Goal: Task Accomplishment & Management: Use online tool/utility

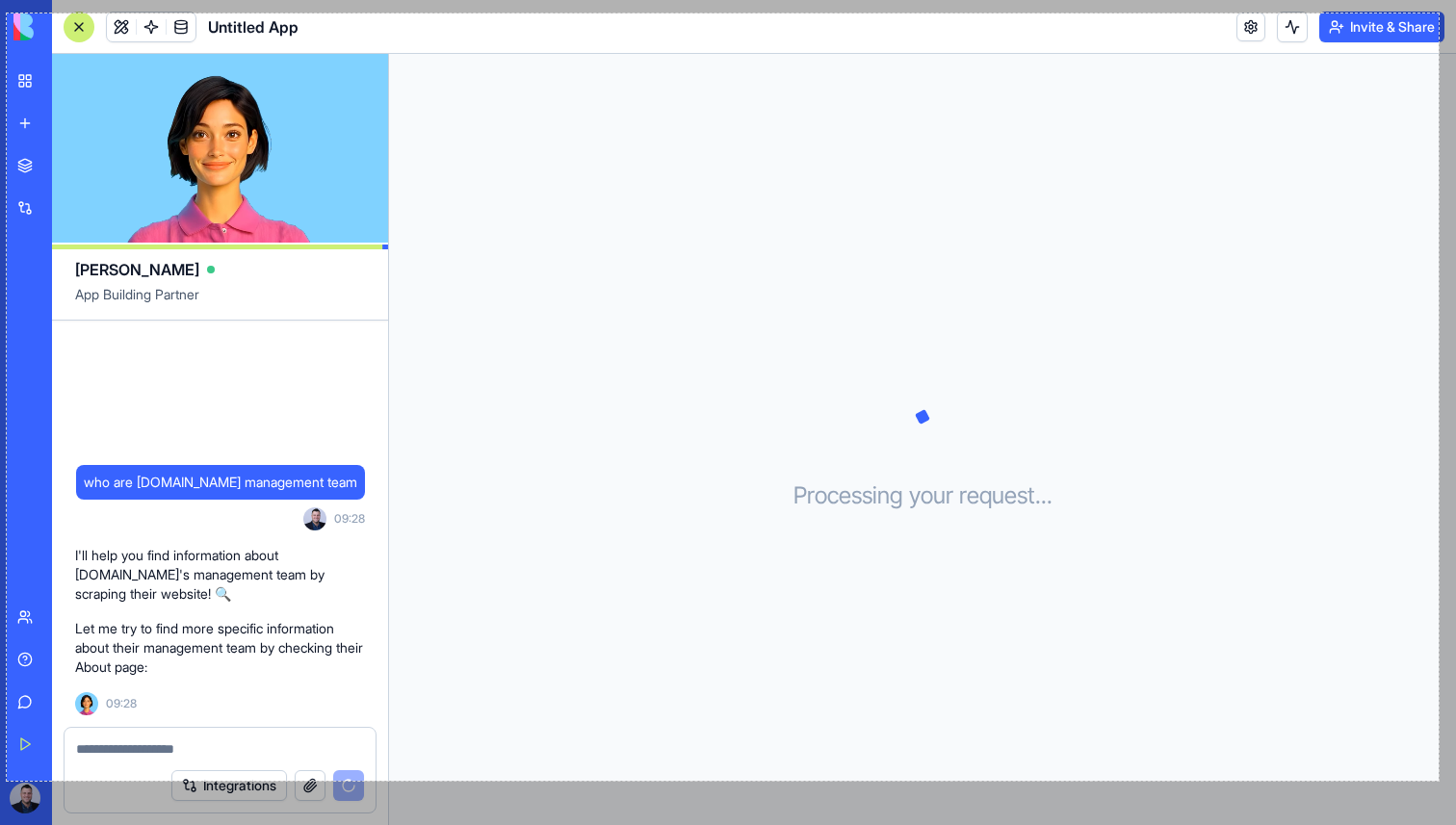
drag, startPoint x: 38, startPoint y: 228, endPoint x: 1439, endPoint y: 781, distance: 1506.2
click at [1439, 781] on div "1487 X 797" at bounding box center [728, 412] width 1456 height 825
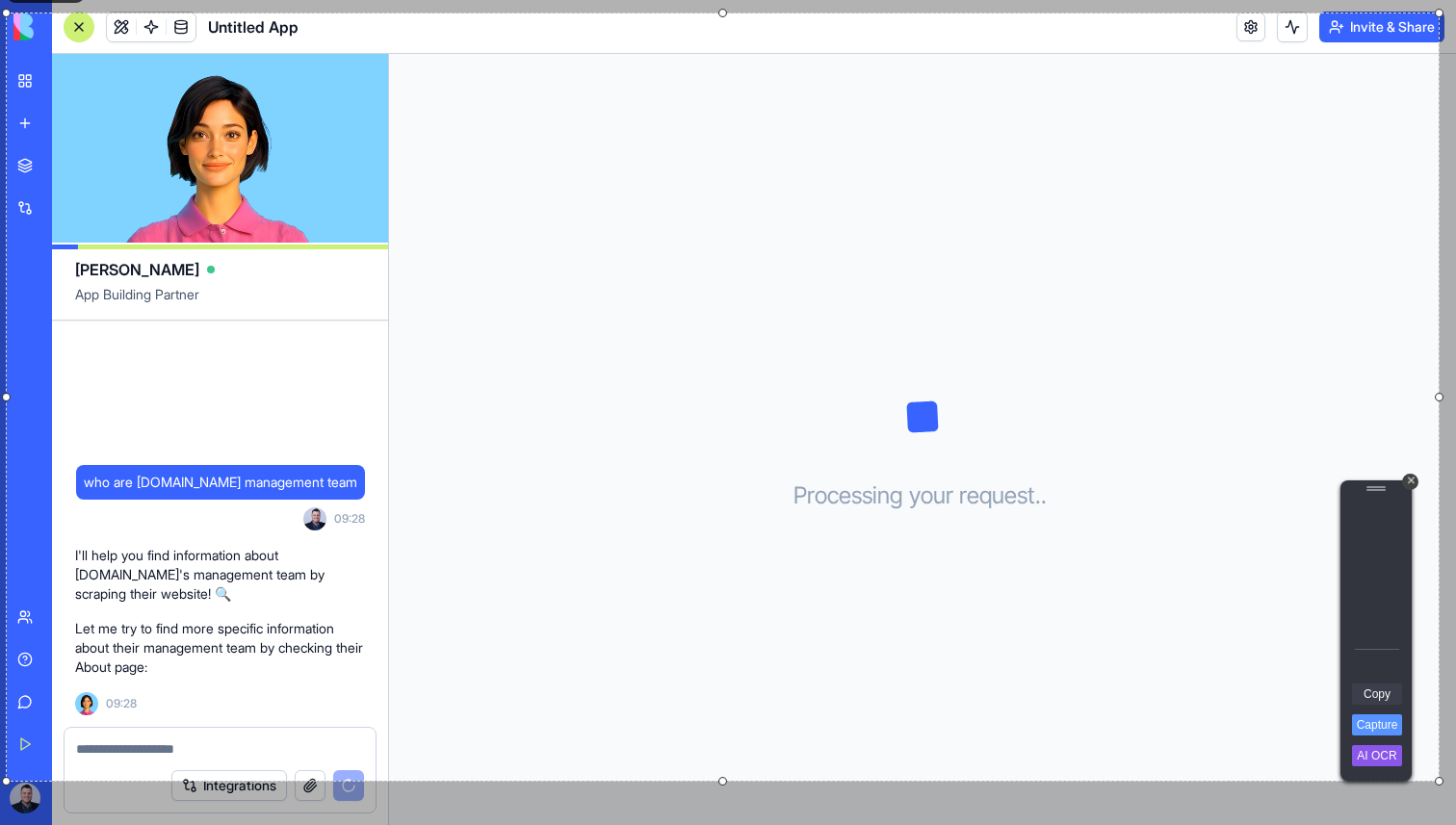
click at [1388, 696] on link "Copy" at bounding box center [1377, 693] width 51 height 21
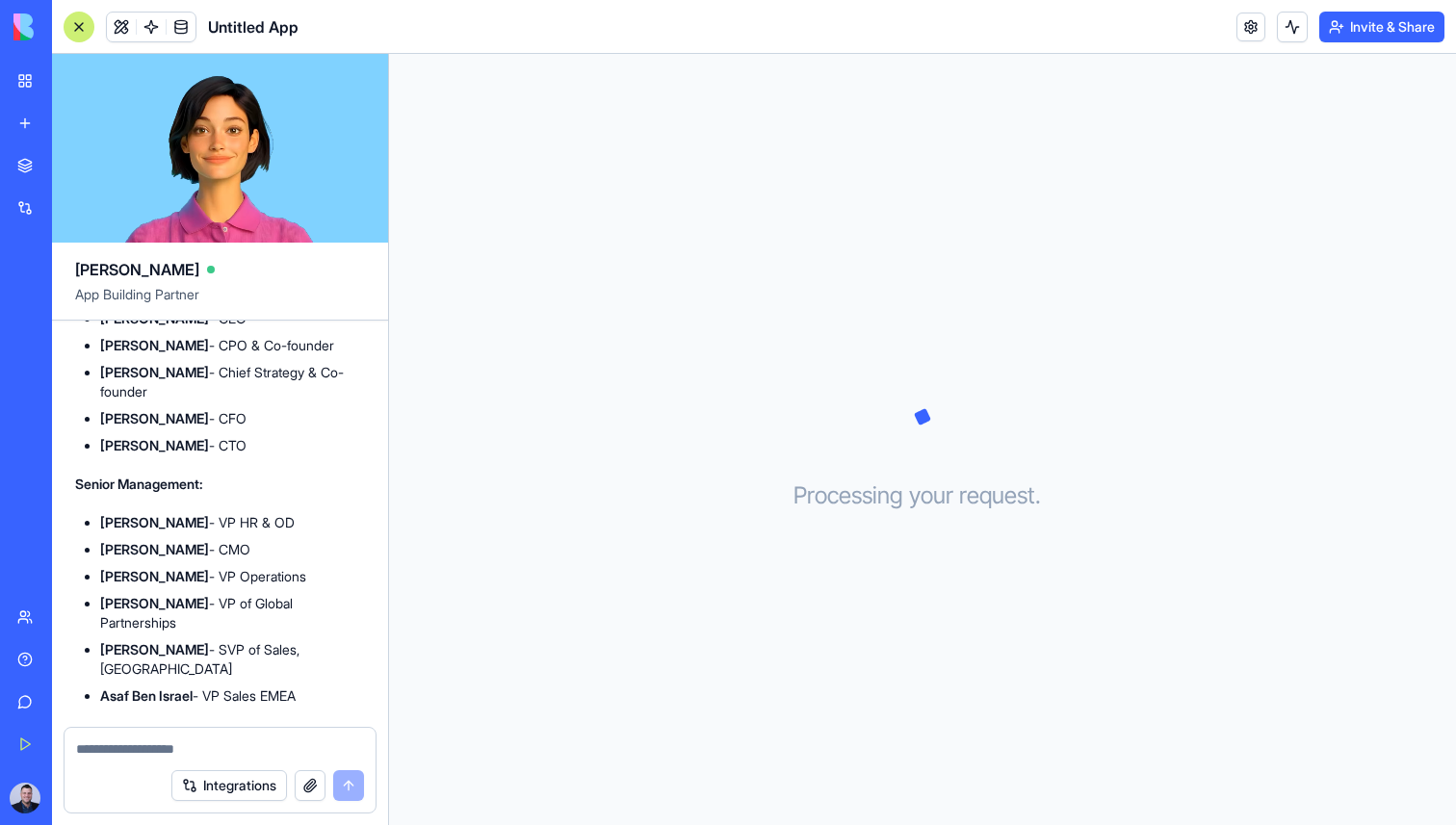
scroll to position [467, 0]
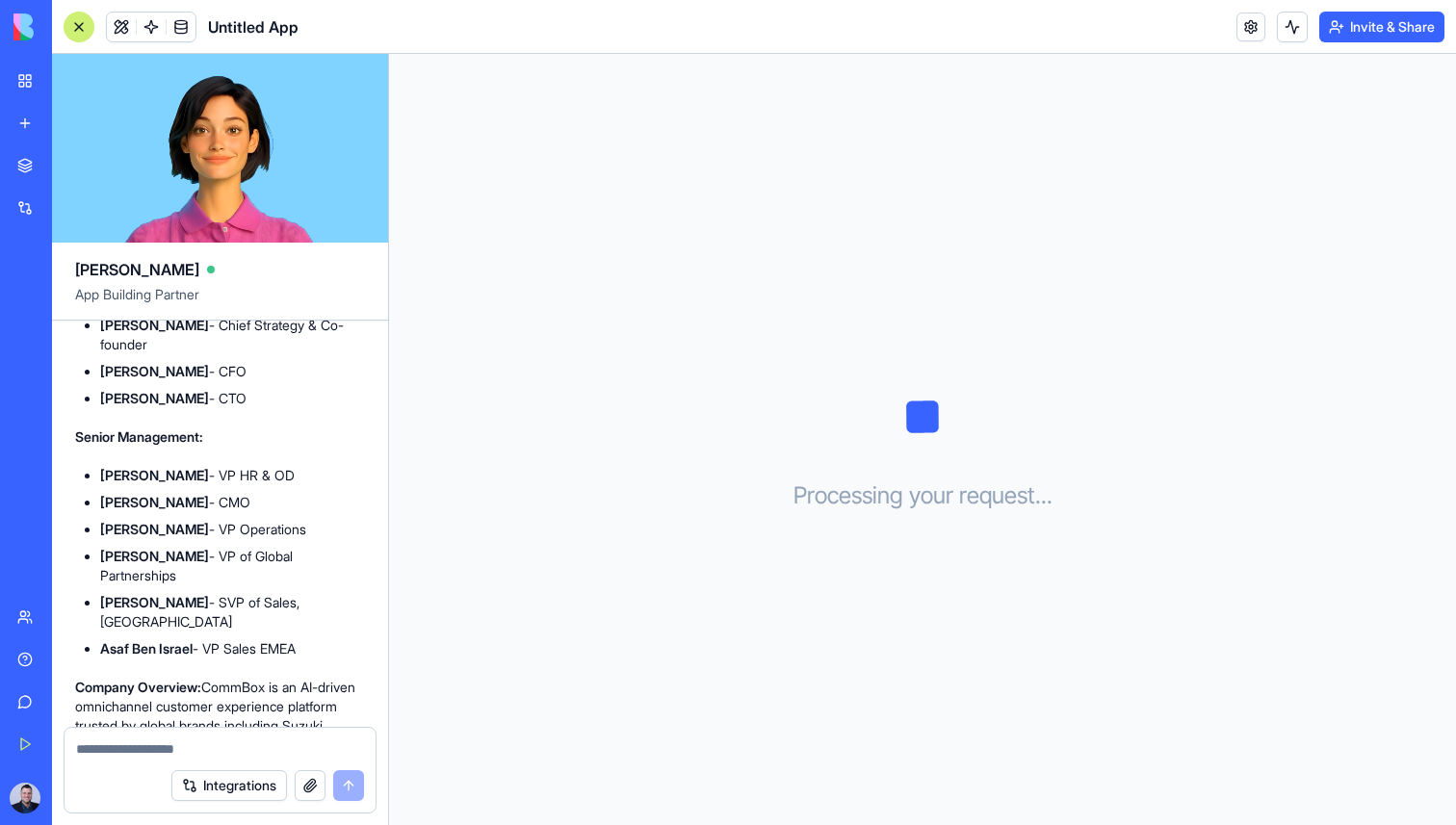
click at [255, 794] on button "Integrations" at bounding box center [229, 785] width 116 height 31
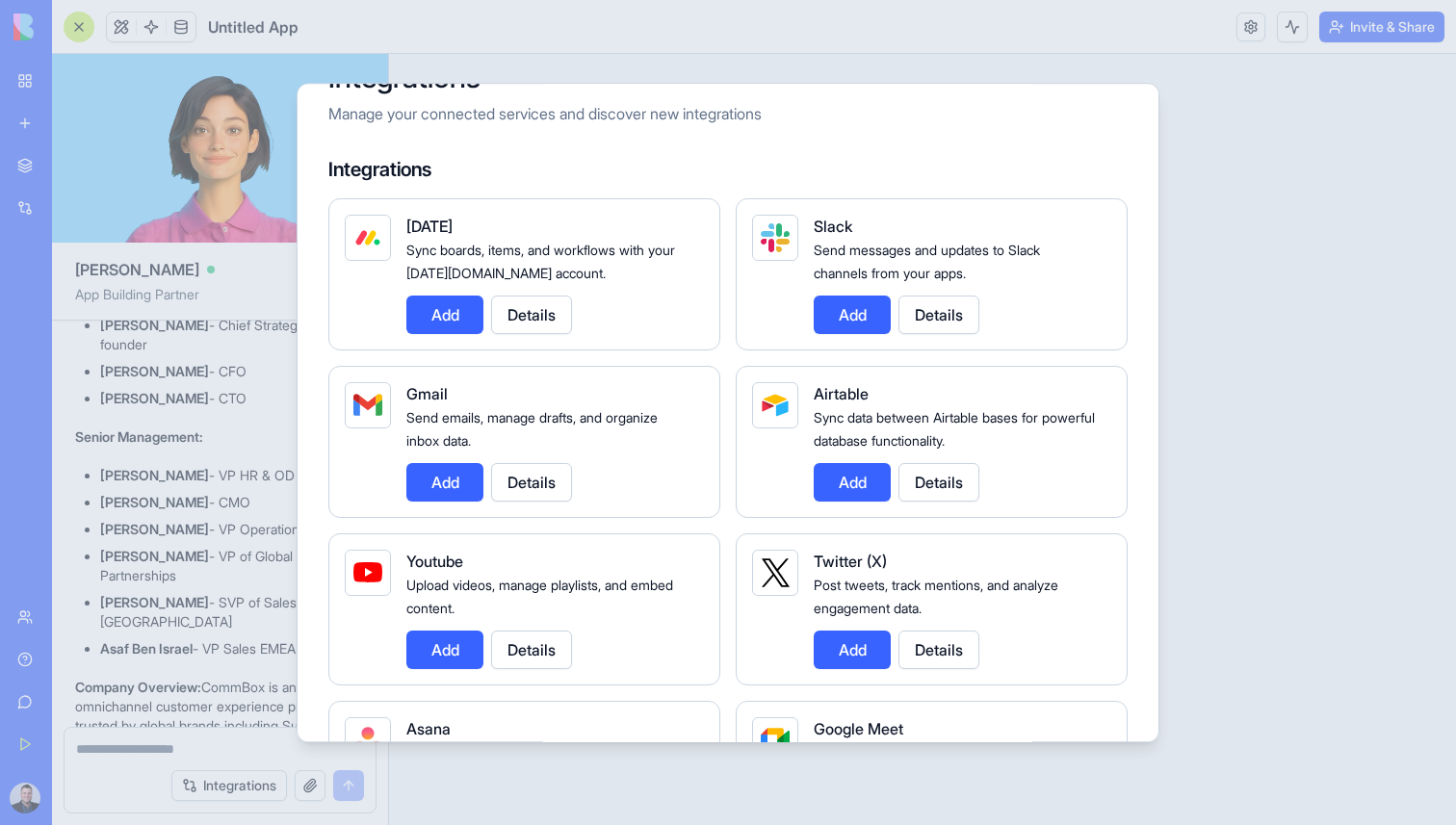
scroll to position [0, 0]
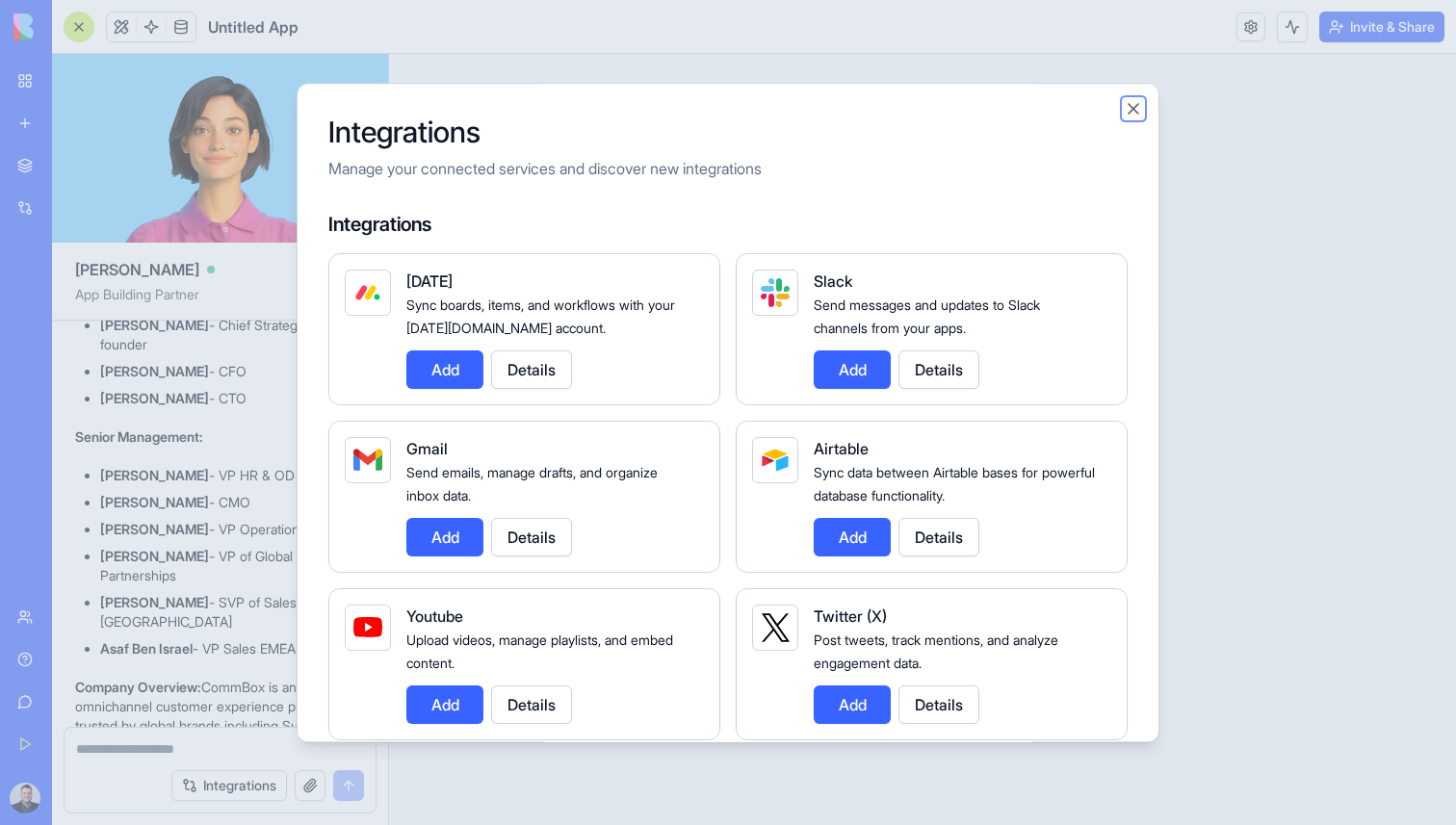
click at [1126, 108] on button "Close" at bounding box center [1133, 108] width 19 height 19
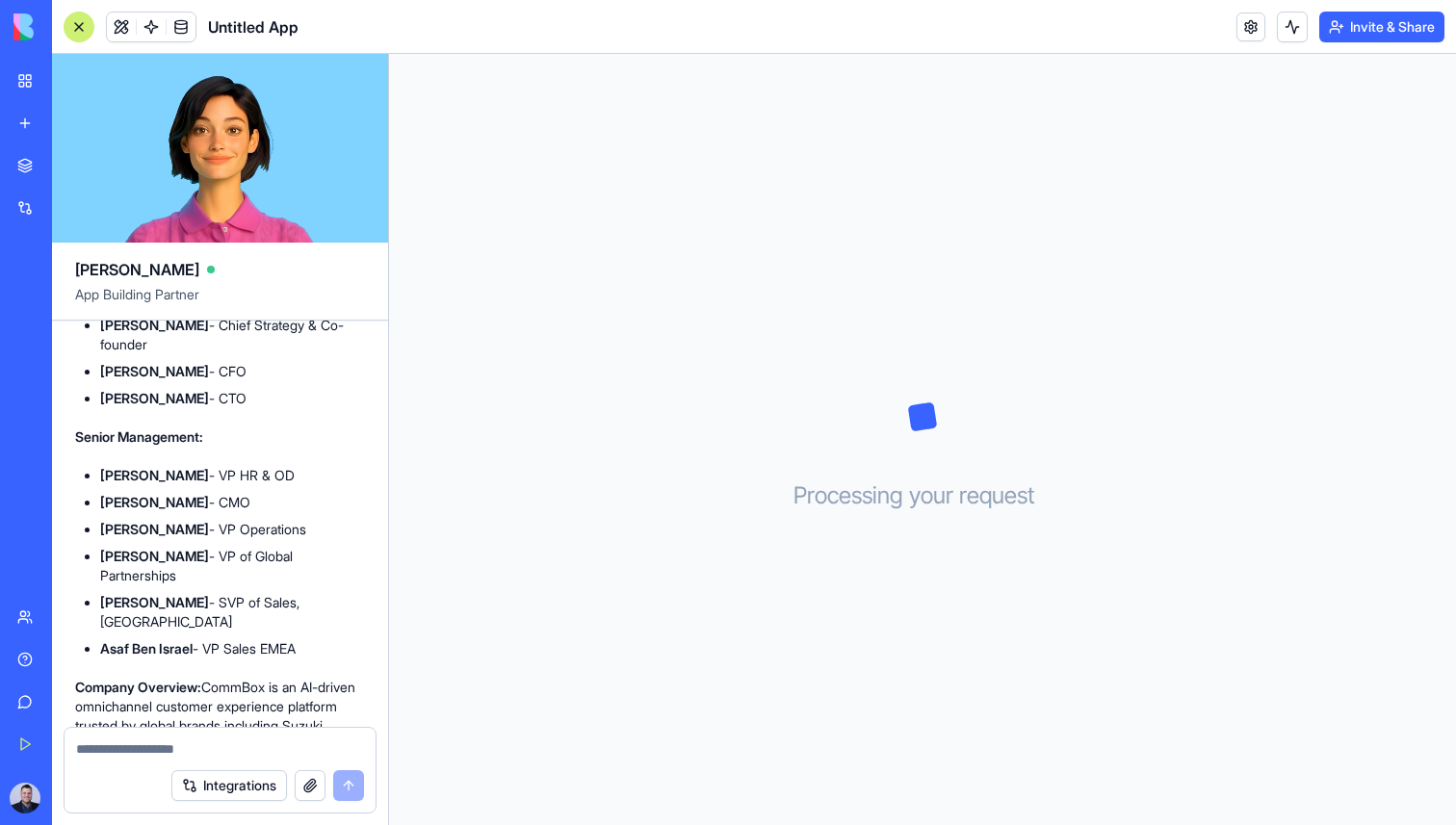
click at [13, 21] on div "BETA" at bounding box center [26, 27] width 41 height 53
click at [71, 745] on div "Get Started" at bounding box center [58, 744] width 25 height 19
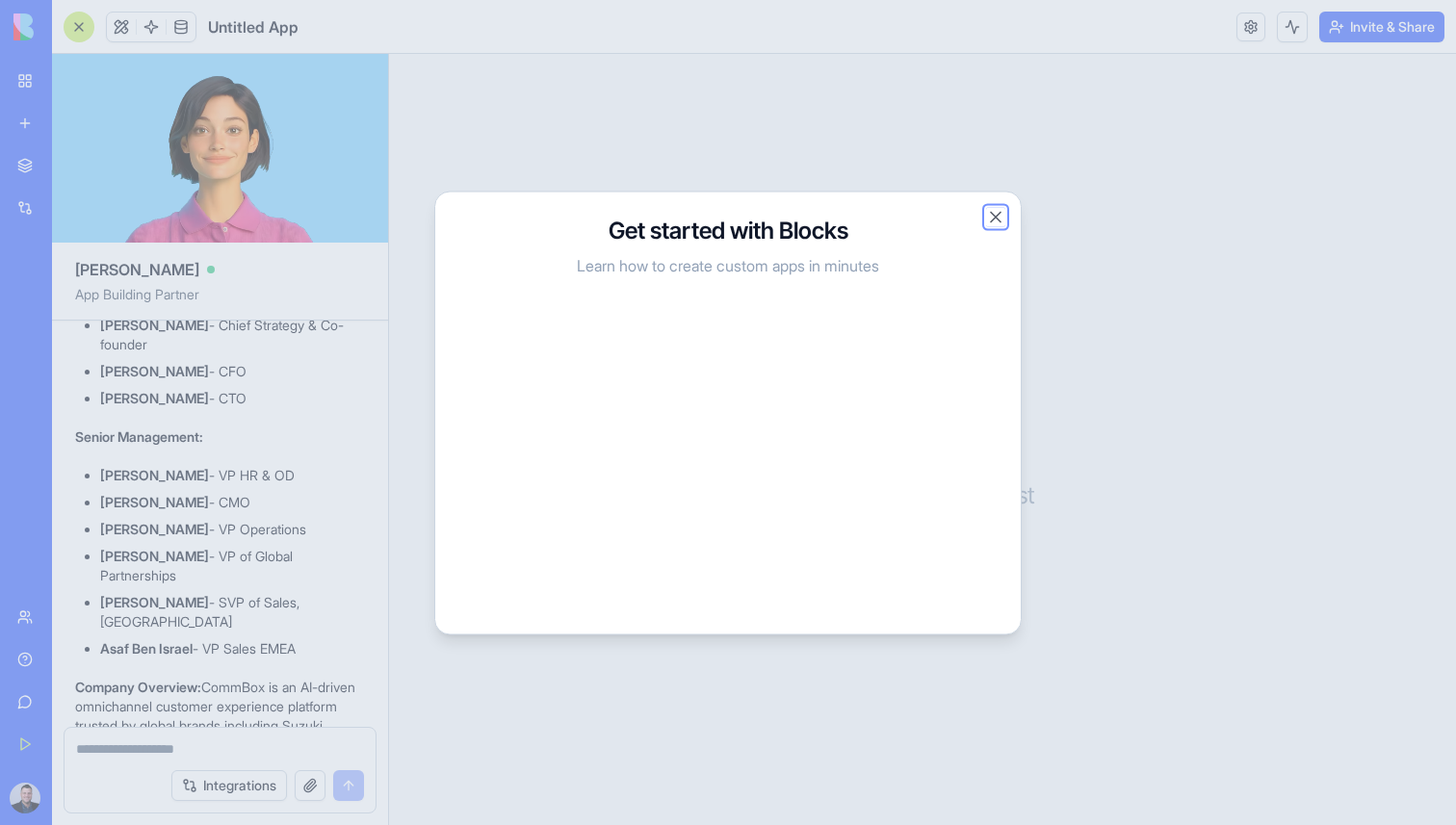
click at [988, 216] on button "Close" at bounding box center [995, 216] width 19 height 19
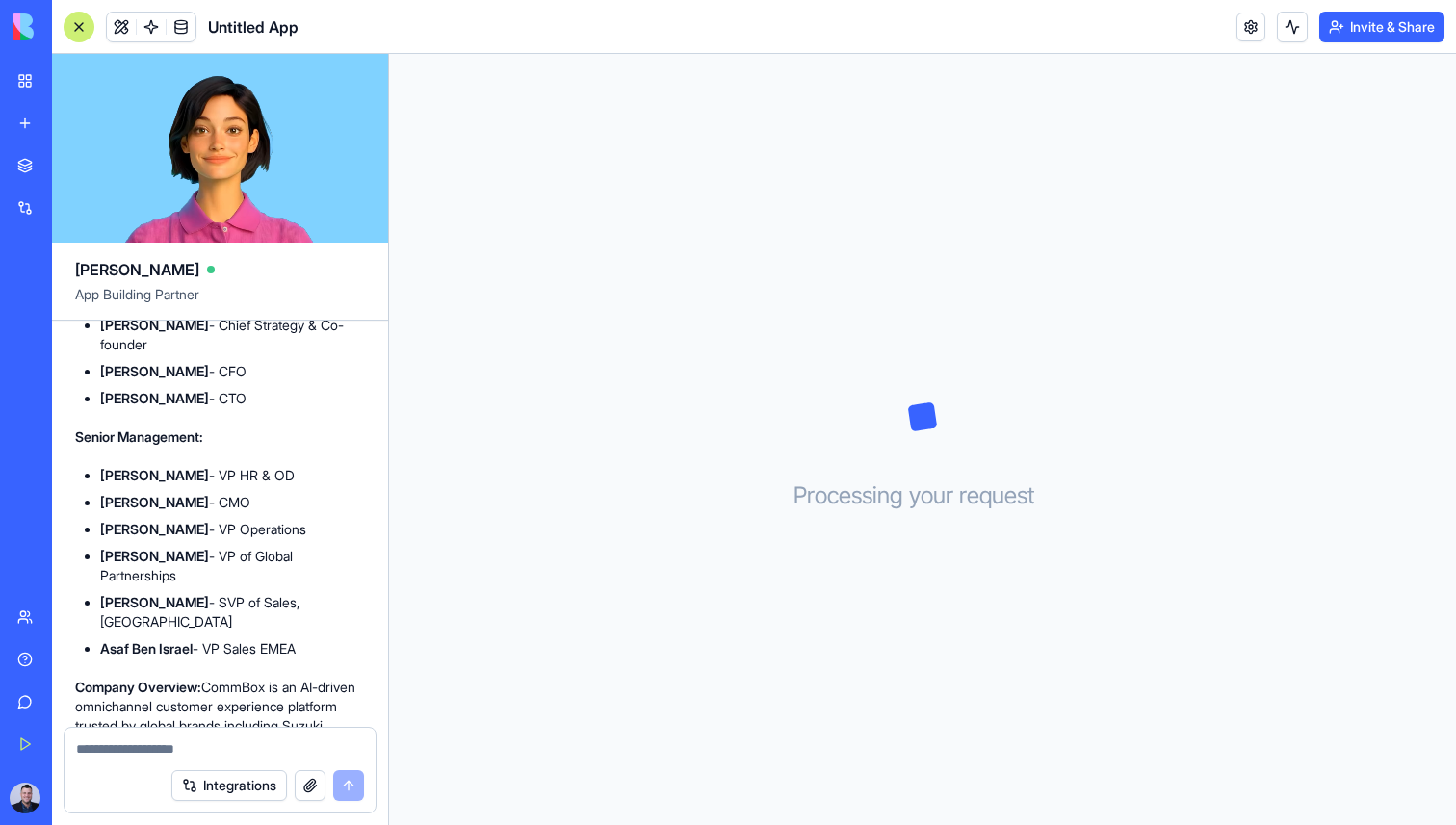
click at [24, 84] on link "My Workspace" at bounding box center [45, 80] width 77 height 39
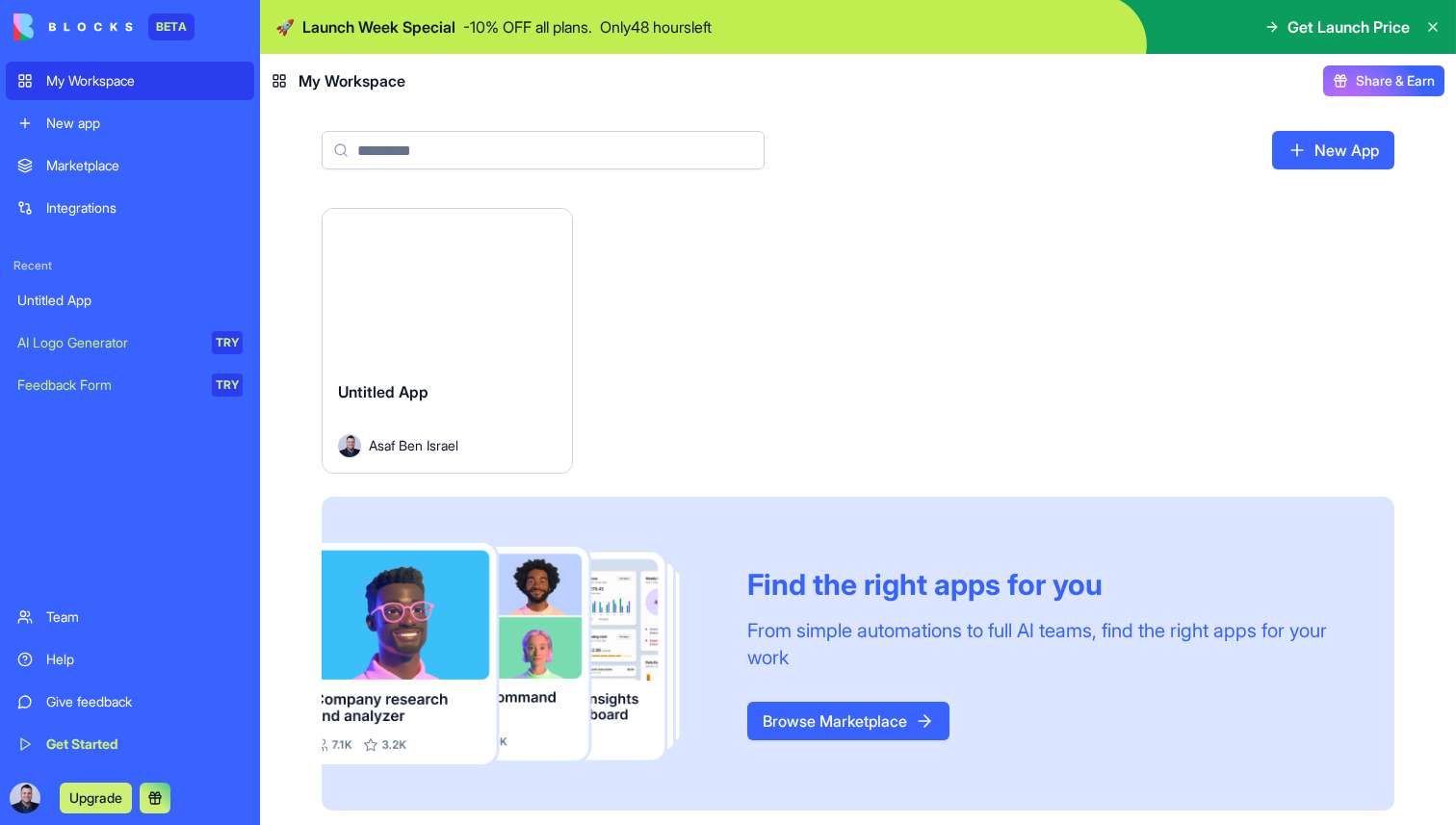
click at [79, 166] on div "Marketplace" at bounding box center [145, 165] width 196 height 19
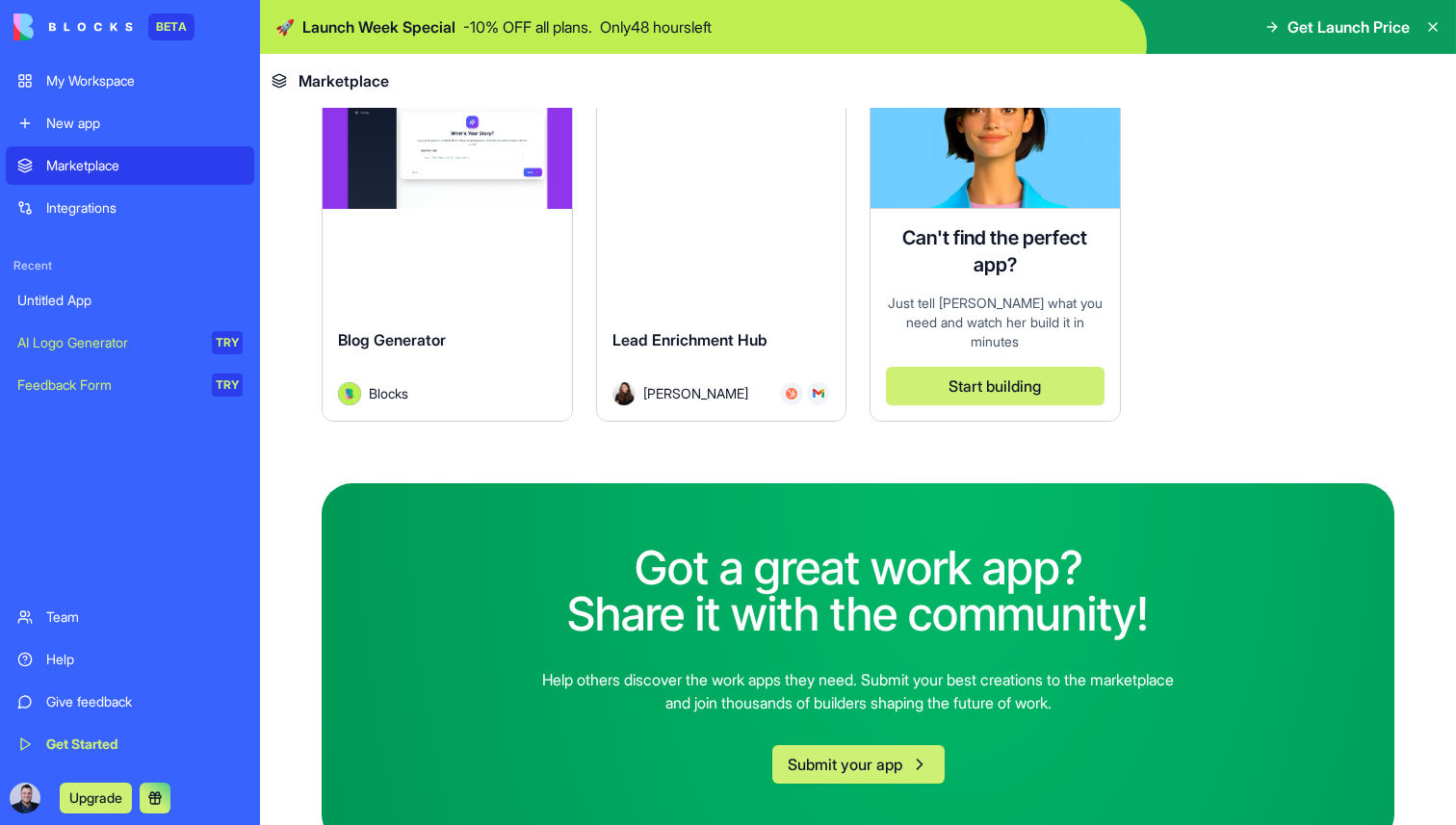
click at [109, 704] on div "Give feedback" at bounding box center [145, 701] width 196 height 19
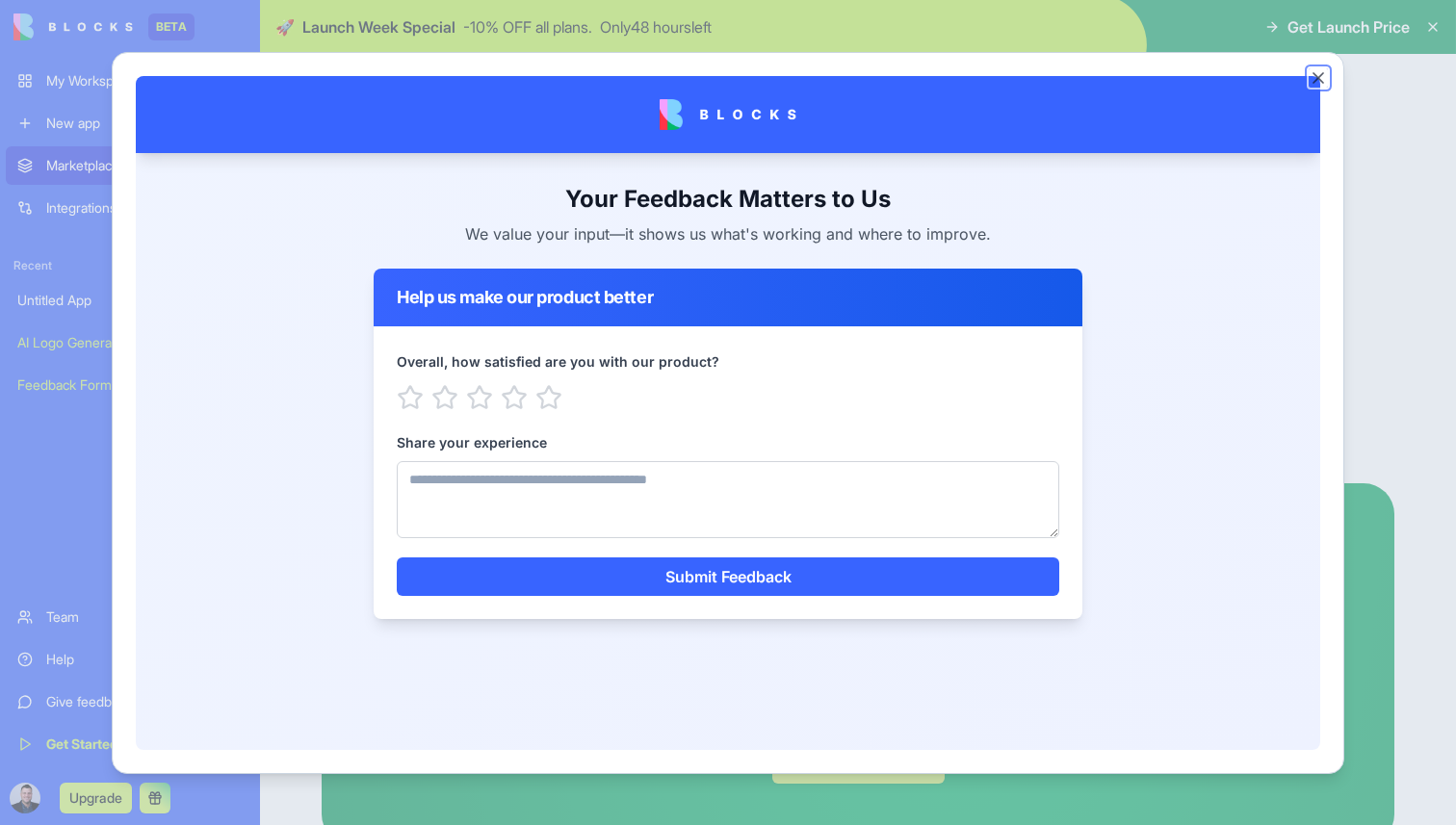
click at [1319, 77] on button "Close" at bounding box center [1318, 77] width 19 height 19
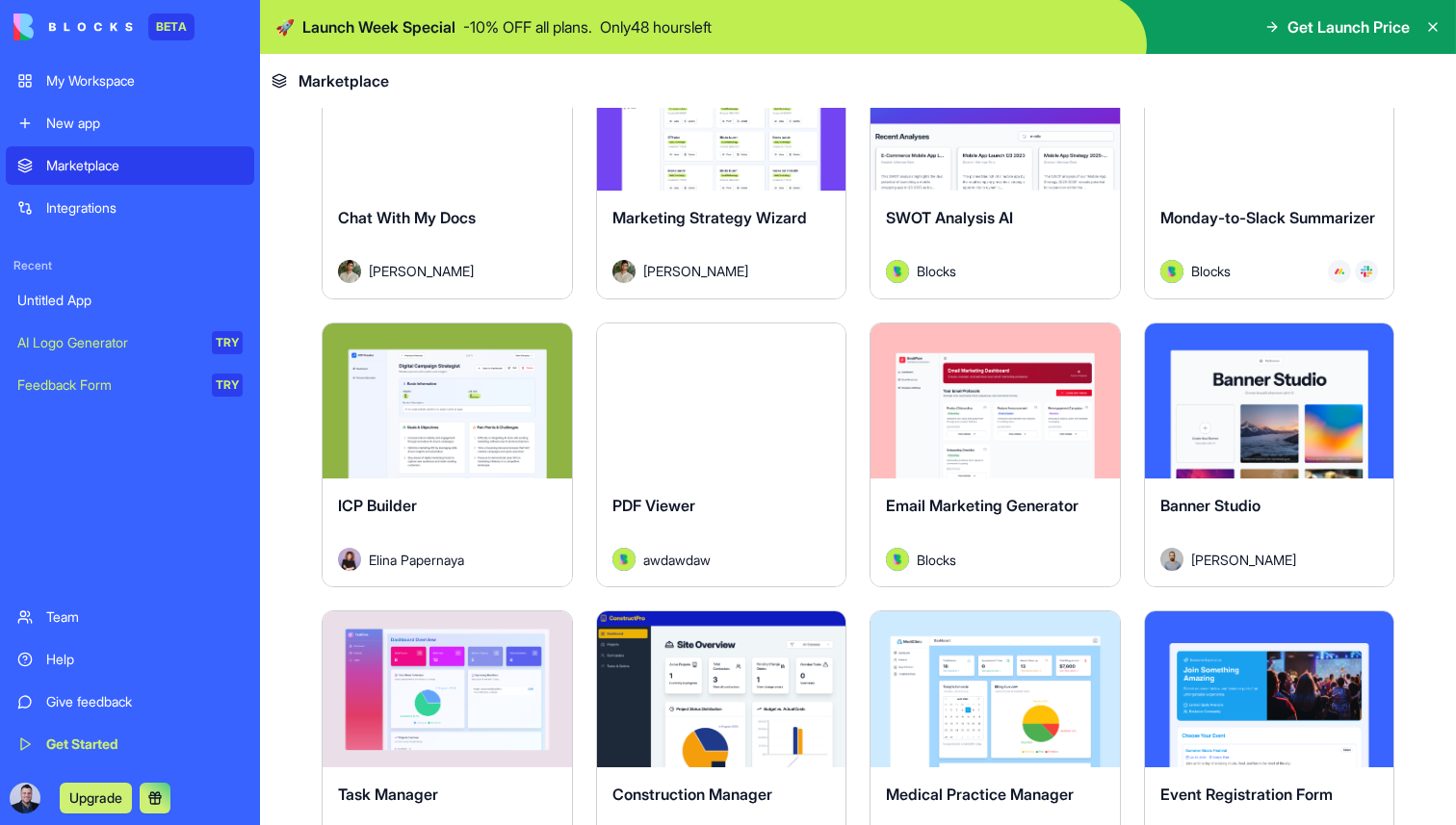
scroll to position [3059, 0]
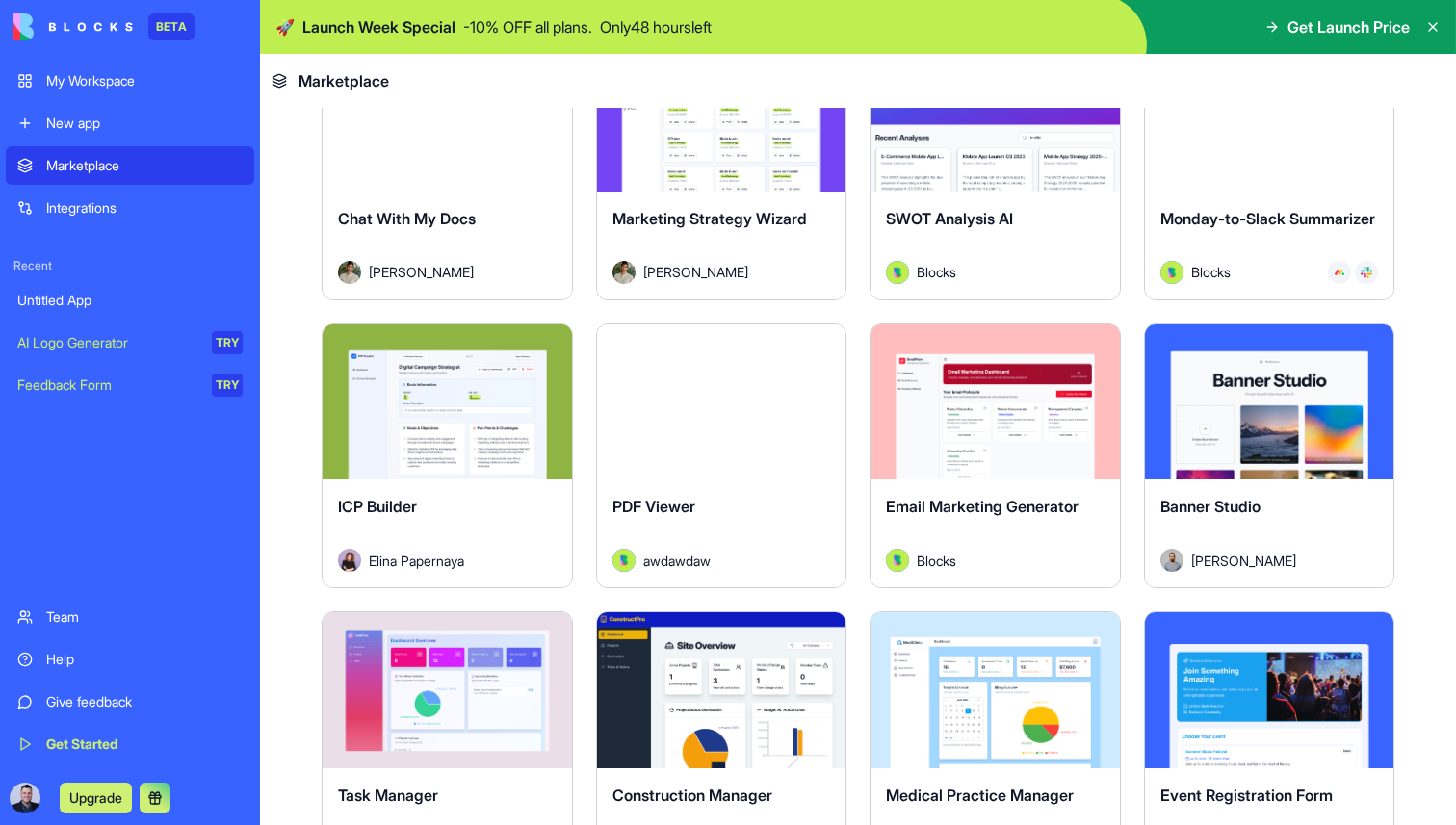
click at [483, 408] on button "Explore" at bounding box center [447, 401] width 145 height 39
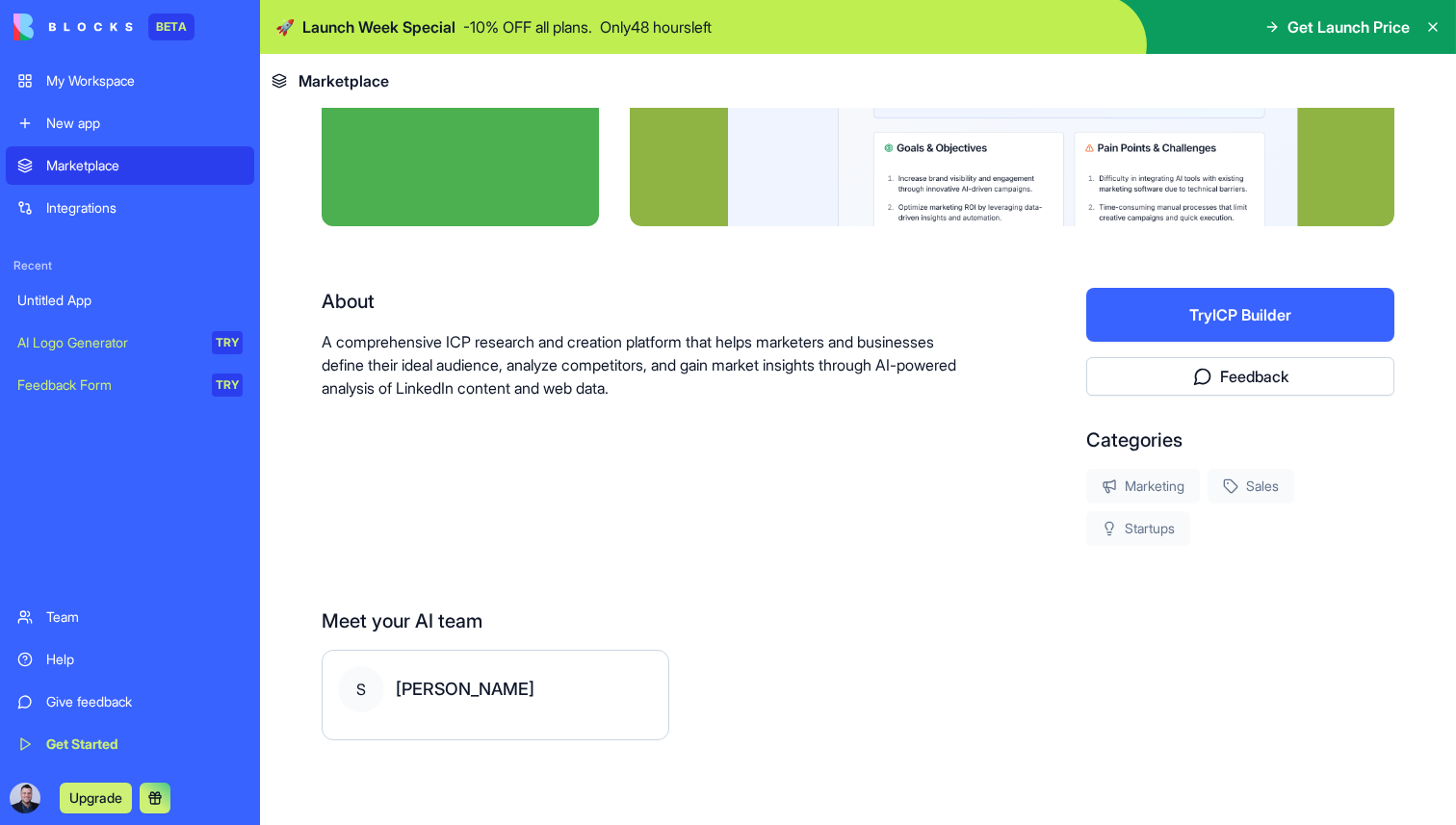
scroll to position [213, 0]
click at [1262, 320] on button "Try ICP Builder" at bounding box center [1240, 315] width 308 height 53
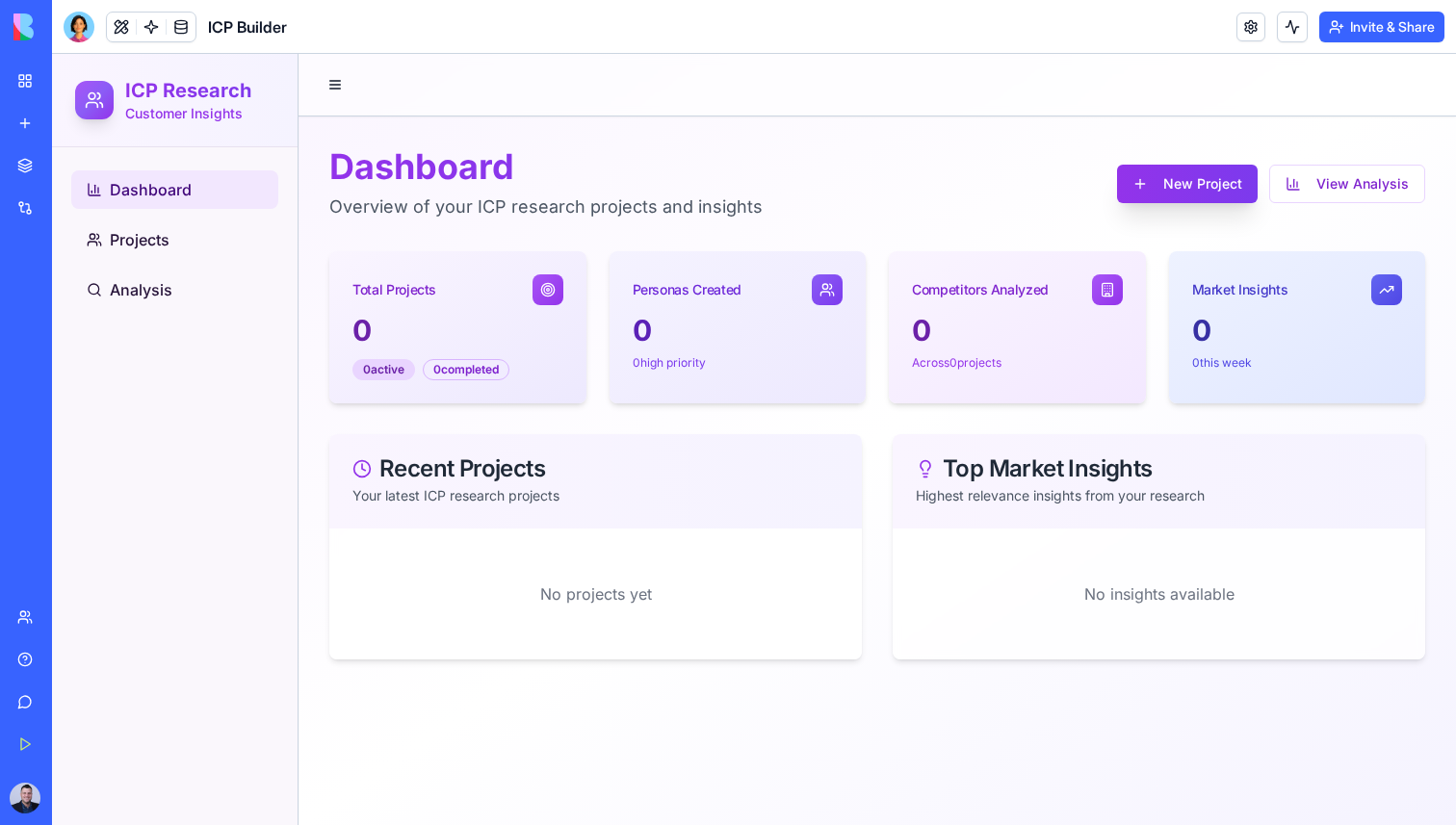
click at [1215, 180] on button "New Project" at bounding box center [1188, 183] width 141 height 39
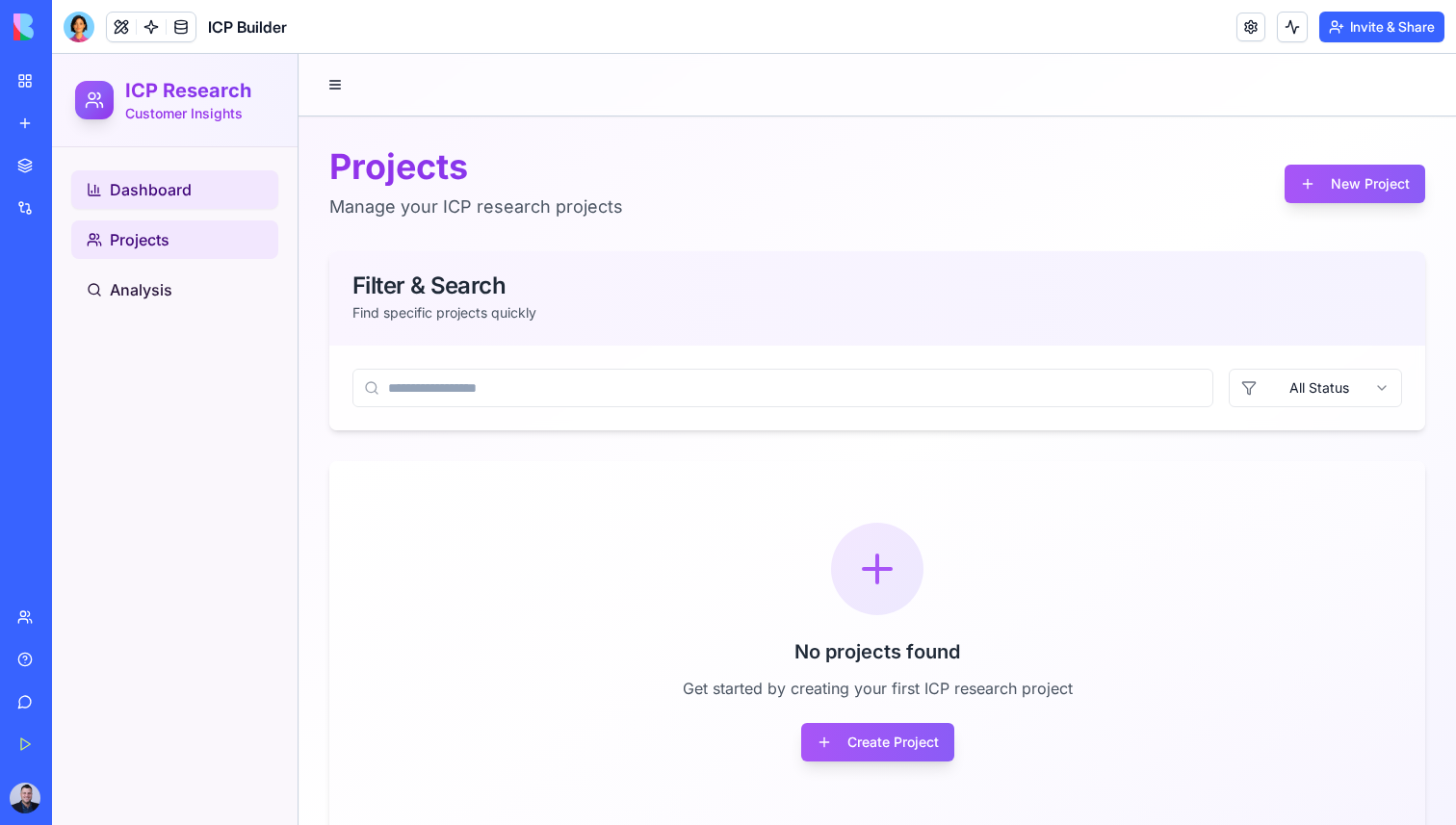
click at [205, 194] on link "Dashboard" at bounding box center [174, 189] width 207 height 39
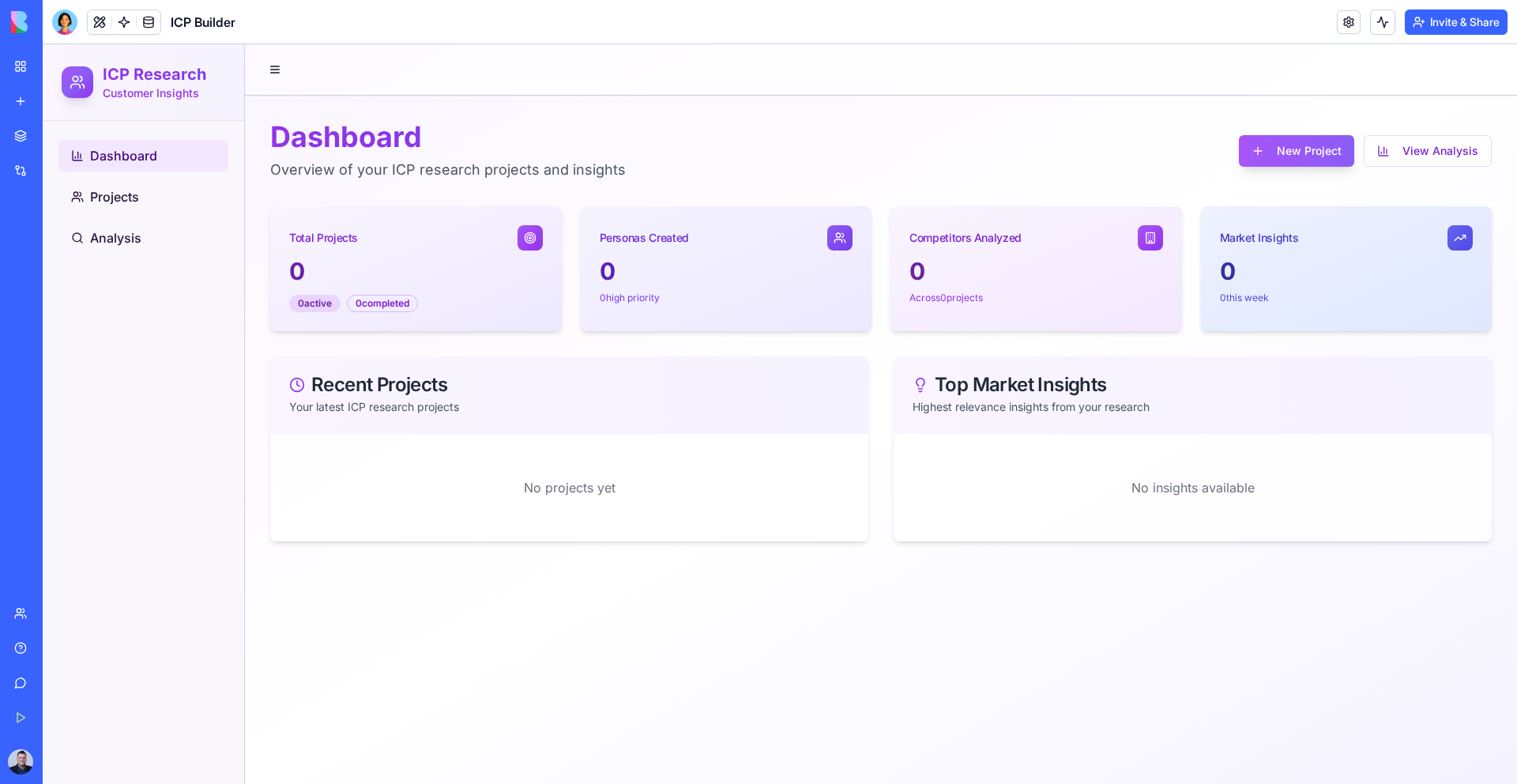
click at [37, 24] on img at bounding box center [60, 22] width 98 height 22
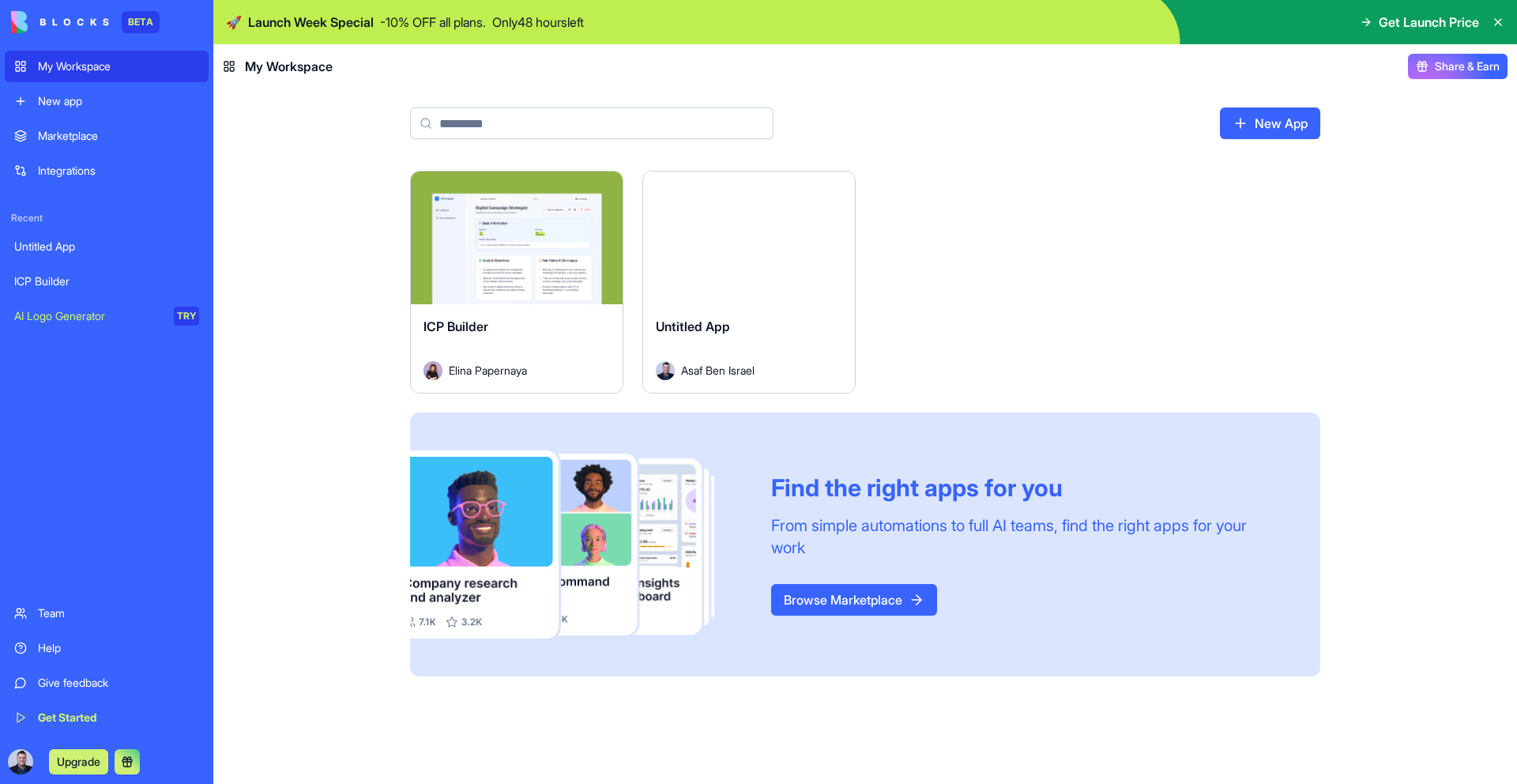
click at [67, 105] on div "New app" at bounding box center [119, 101] width 161 height 15
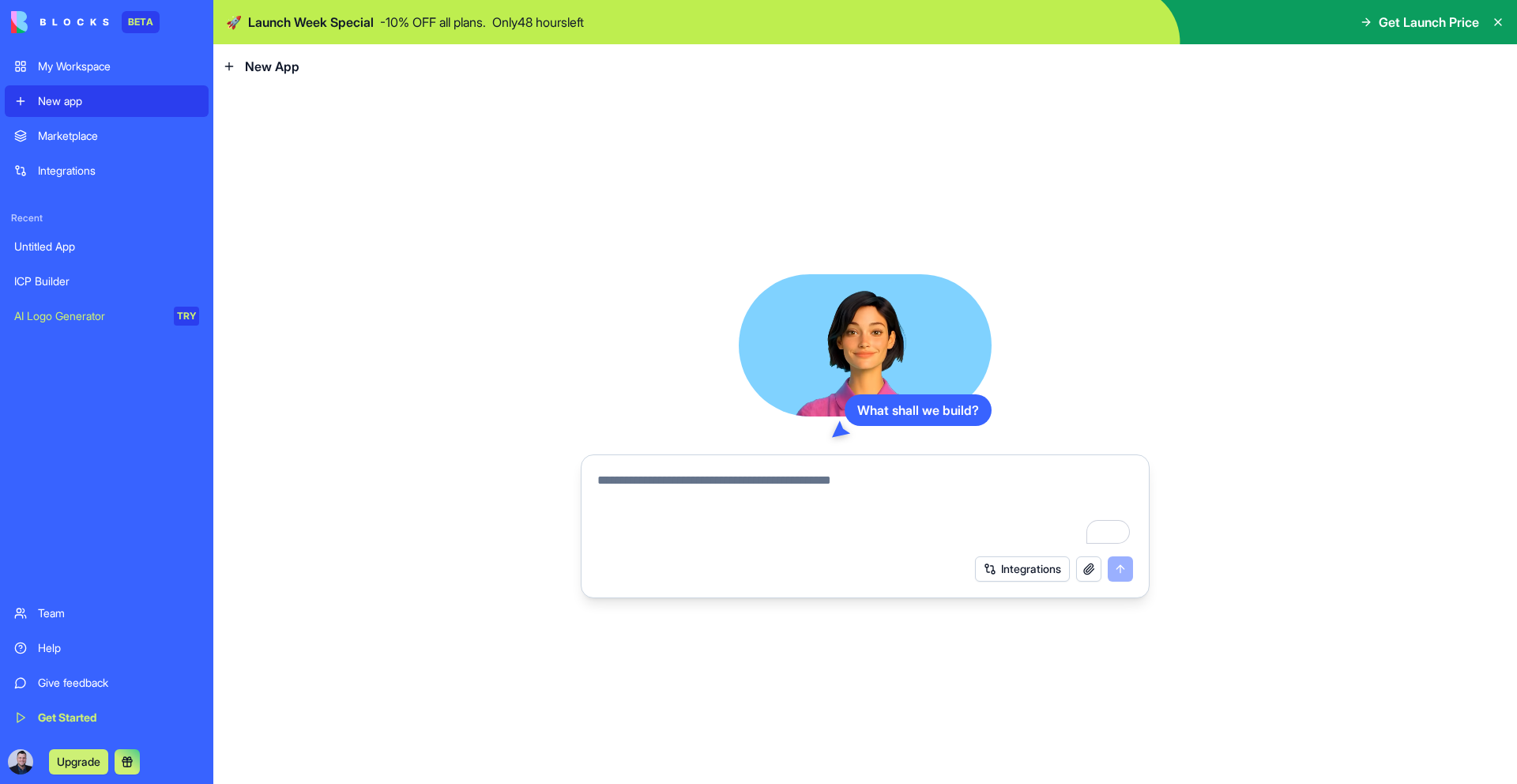
click at [766, 498] on textarea "To enrich screen reader interactions, please activate Accessibility in Grammarl…" at bounding box center [865, 509] width 535 height 76
click at [1003, 565] on button "Integrations" at bounding box center [1022, 569] width 95 height 25
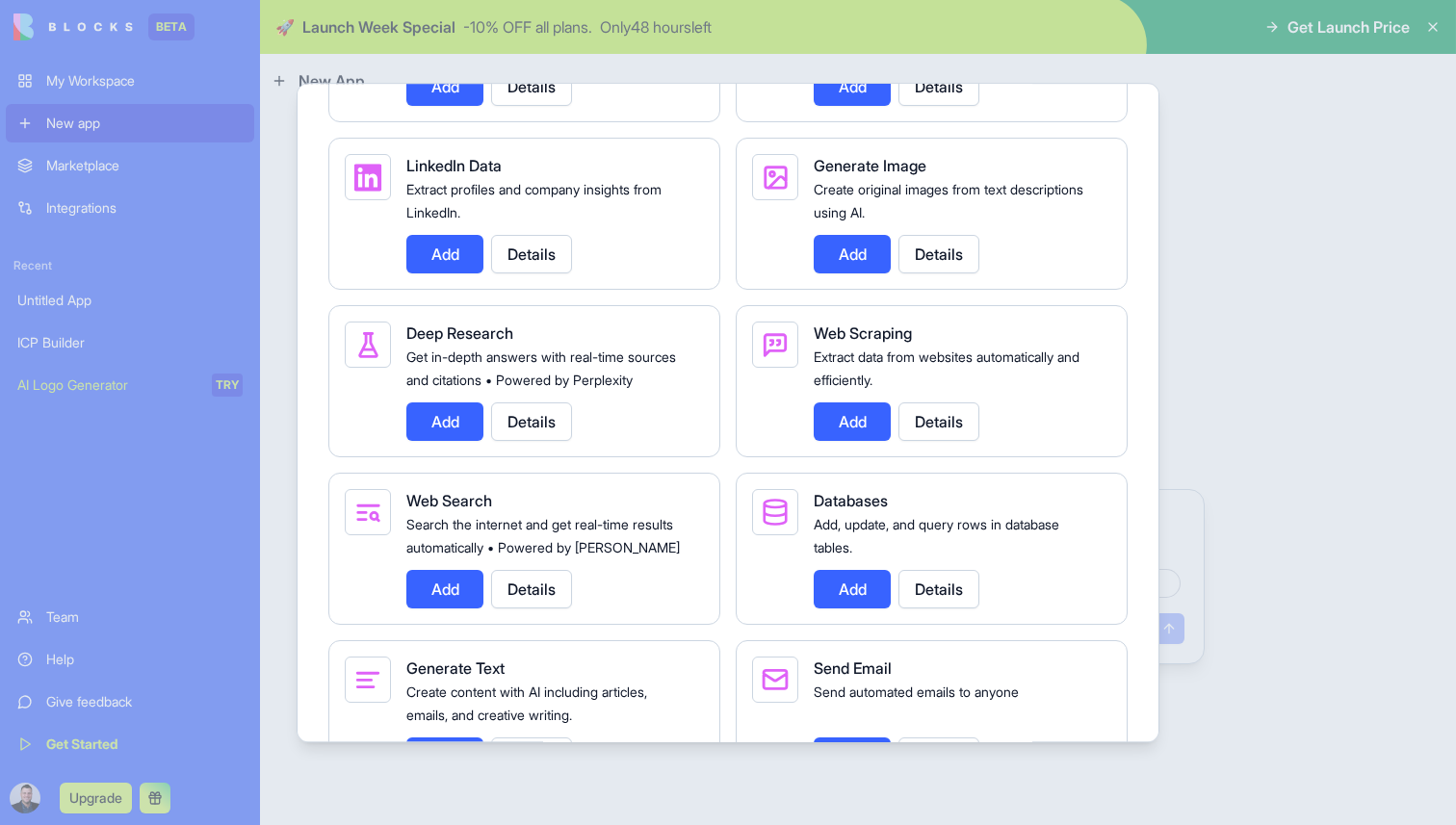
scroll to position [2219, 0]
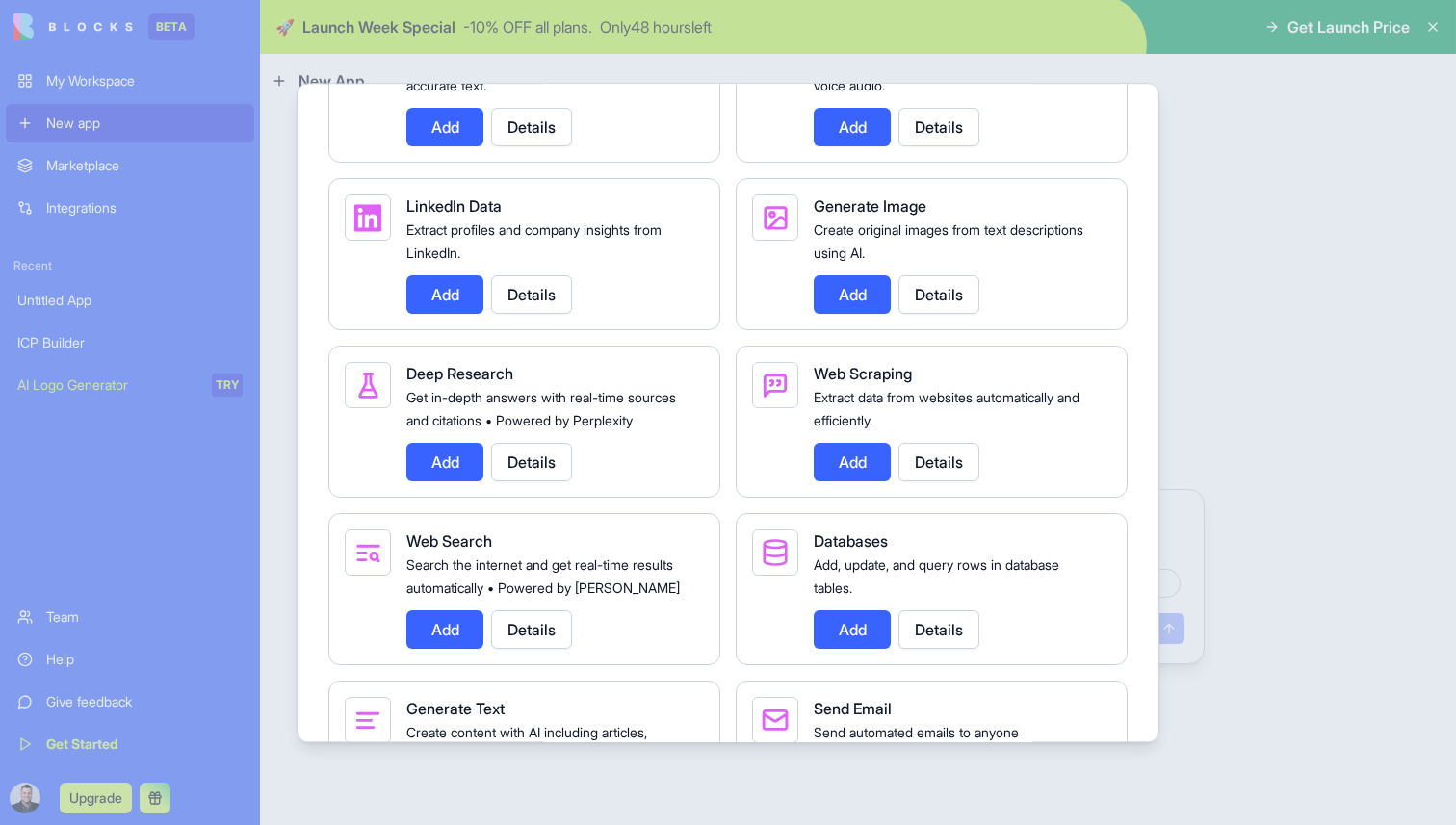
click at [453, 314] on button "Add" at bounding box center [445, 294] width 77 height 39
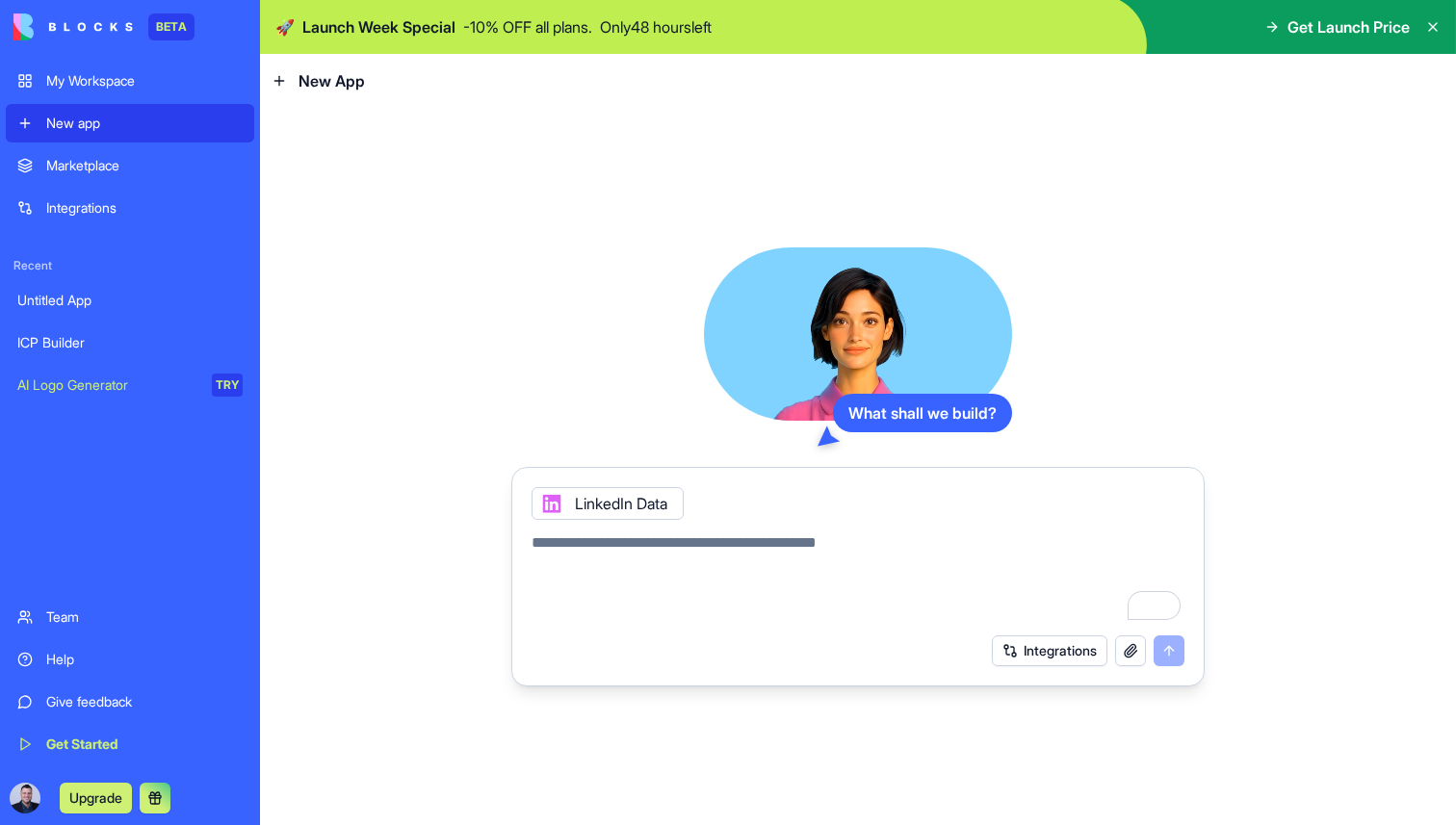
click at [693, 577] on textarea "To enrich screen reader interactions, please activate Accessibility in Grammarl…" at bounding box center [858, 577] width 653 height 92
click at [691, 546] on textarea "To enrich screen reader interactions, please activate Accessibility in Grammarl…" at bounding box center [858, 577] width 653 height 92
click at [680, 543] on textarea "To enrich screen reader interactions, please activate Accessibility in Grammarl…" at bounding box center [858, 577] width 653 height 92
type textarea "*"
type textarea "**********"
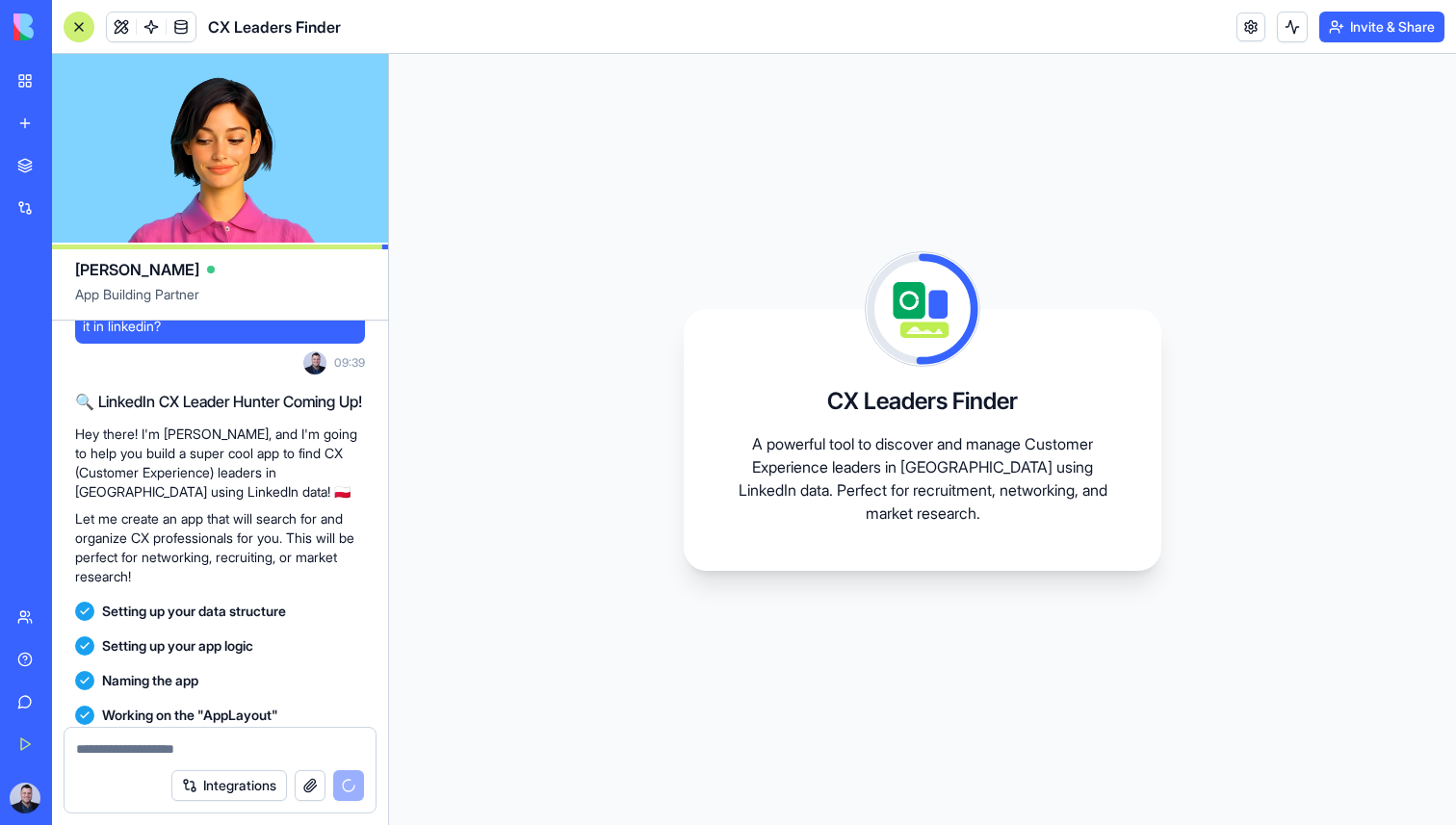
scroll to position [125, 0]
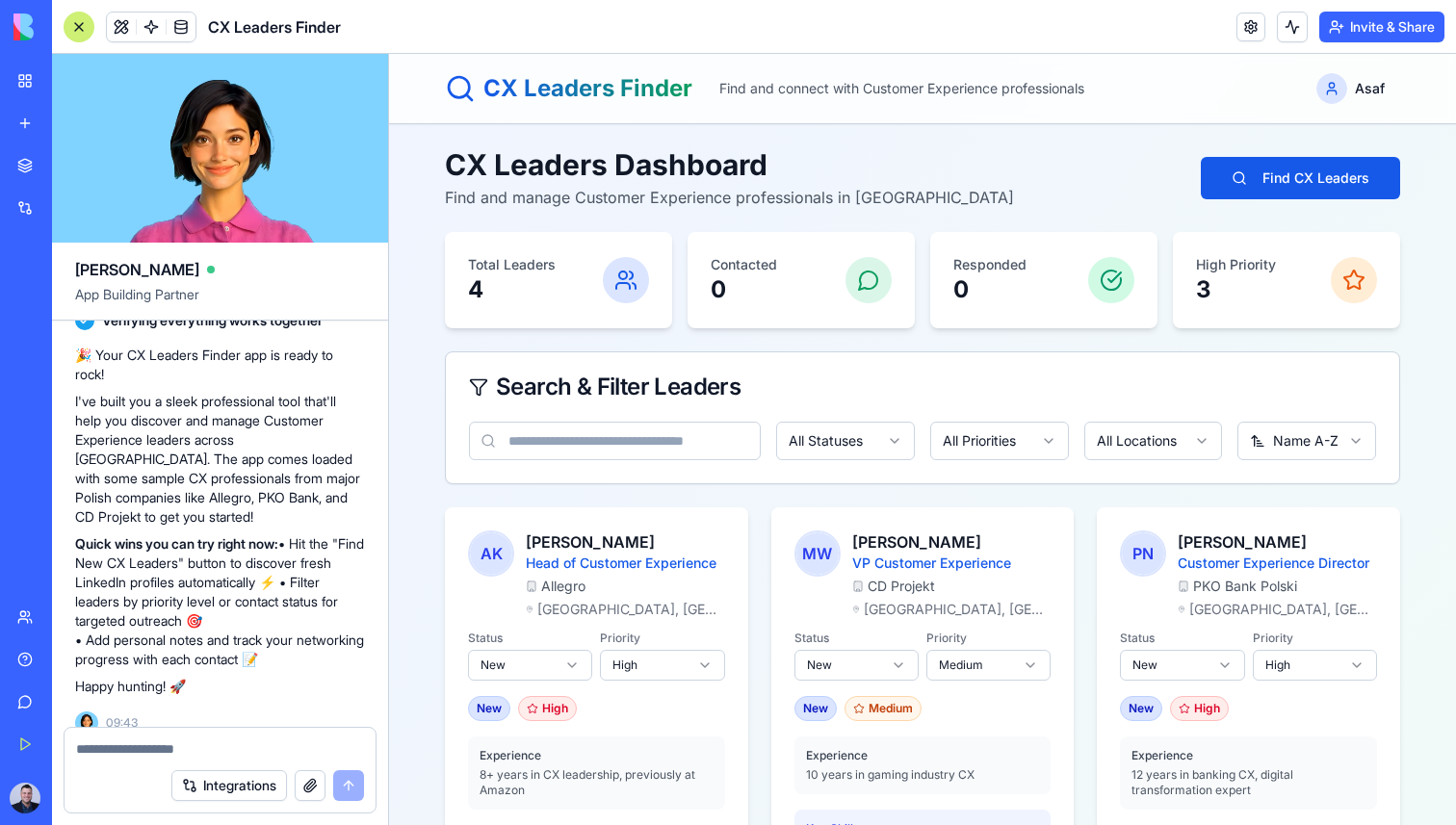
click at [723, 418] on div "Search & Filter Leaders" at bounding box center [922, 387] width 954 height 69
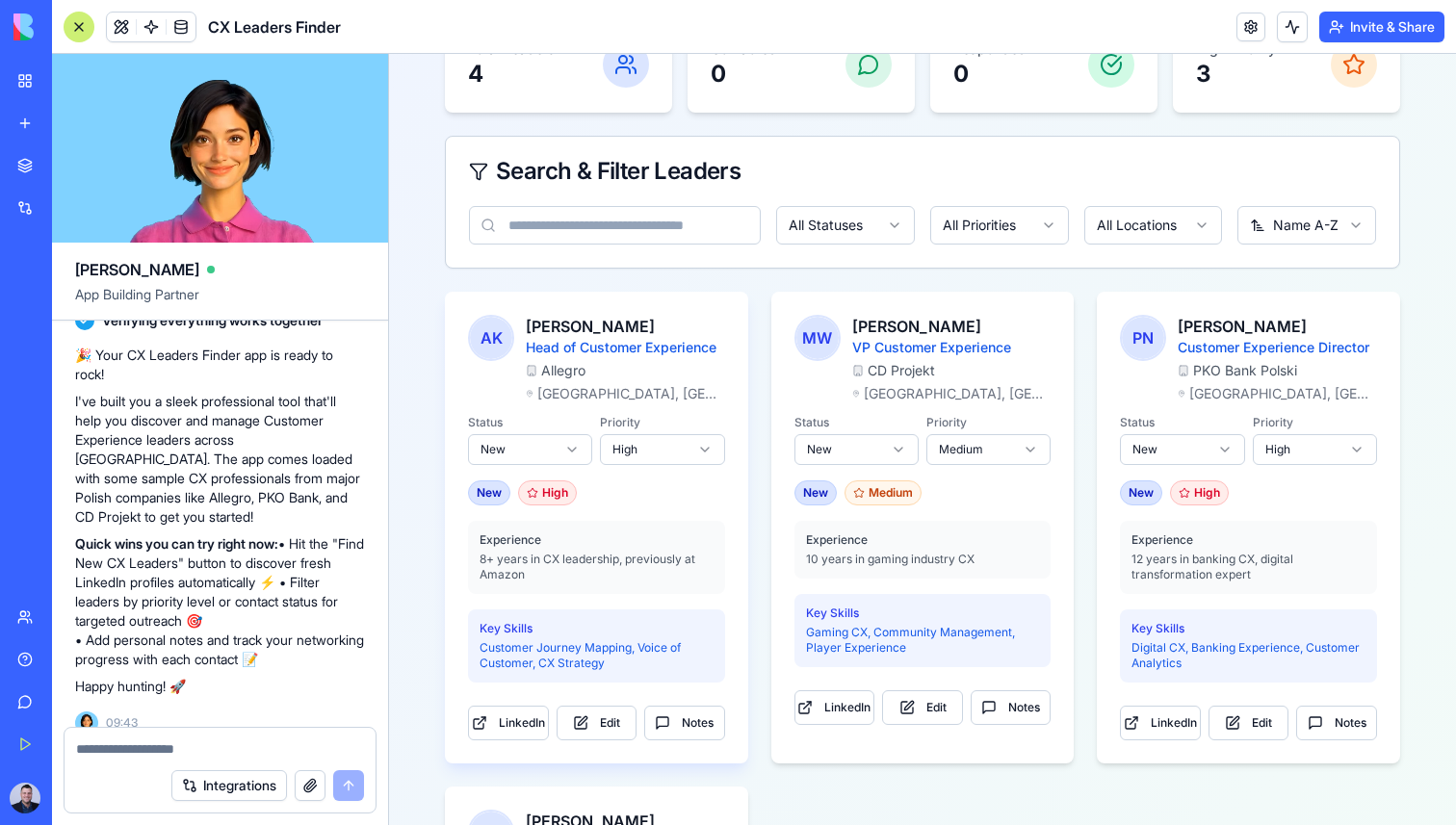
scroll to position [249, 0]
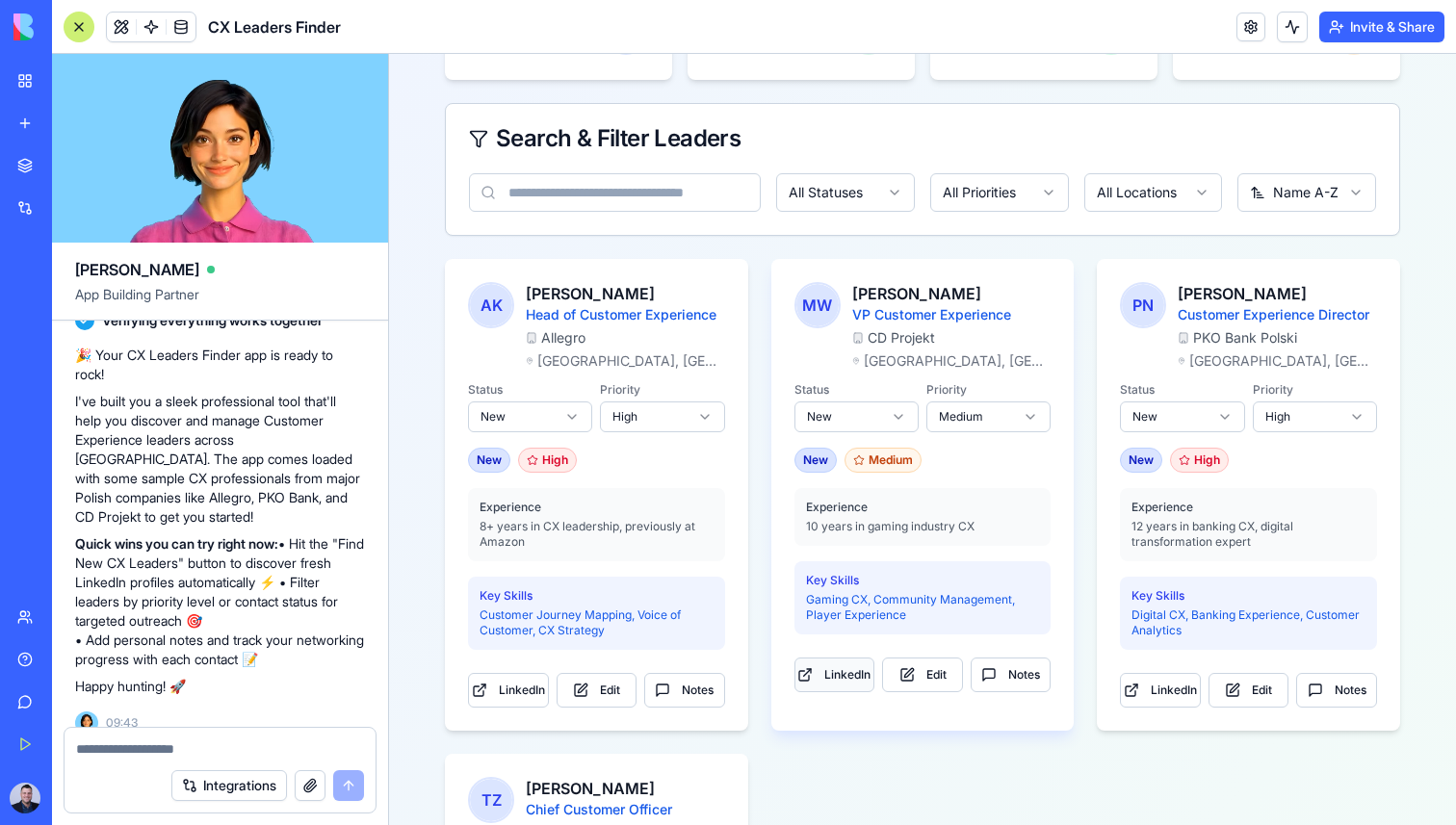
click at [832, 670] on button "LinkedIn" at bounding box center [835, 674] width 81 height 35
drag, startPoint x: 642, startPoint y: 301, endPoint x: 531, endPoint y: 297, distance: 111.1
click at [531, 297] on h3 "[PERSON_NAME]" at bounding box center [625, 293] width 199 height 23
click at [527, 684] on button "LinkedIn" at bounding box center [509, 690] width 81 height 35
click at [650, 277] on div "AK [PERSON_NAME] Head of Customer Experience Allegro [GEOGRAPHIC_DATA], [GEOGRA…" at bounding box center [596, 321] width 303 height 123
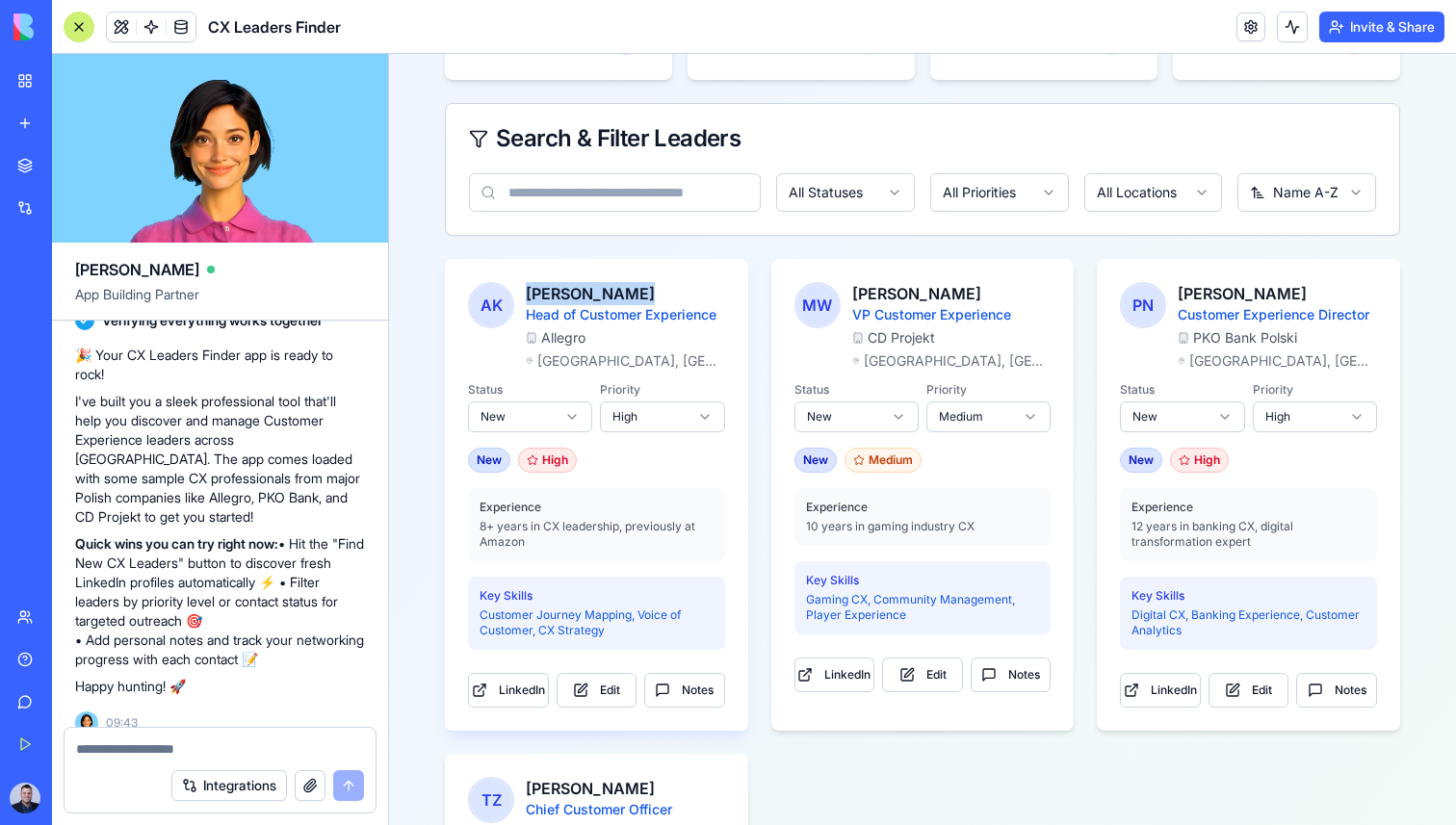
drag, startPoint x: 650, startPoint y: 287, endPoint x: 529, endPoint y: 293, distance: 121.1
click at [529, 294] on h3 "[PERSON_NAME]" at bounding box center [625, 293] width 199 height 23
copy h3 "[PERSON_NAME]"
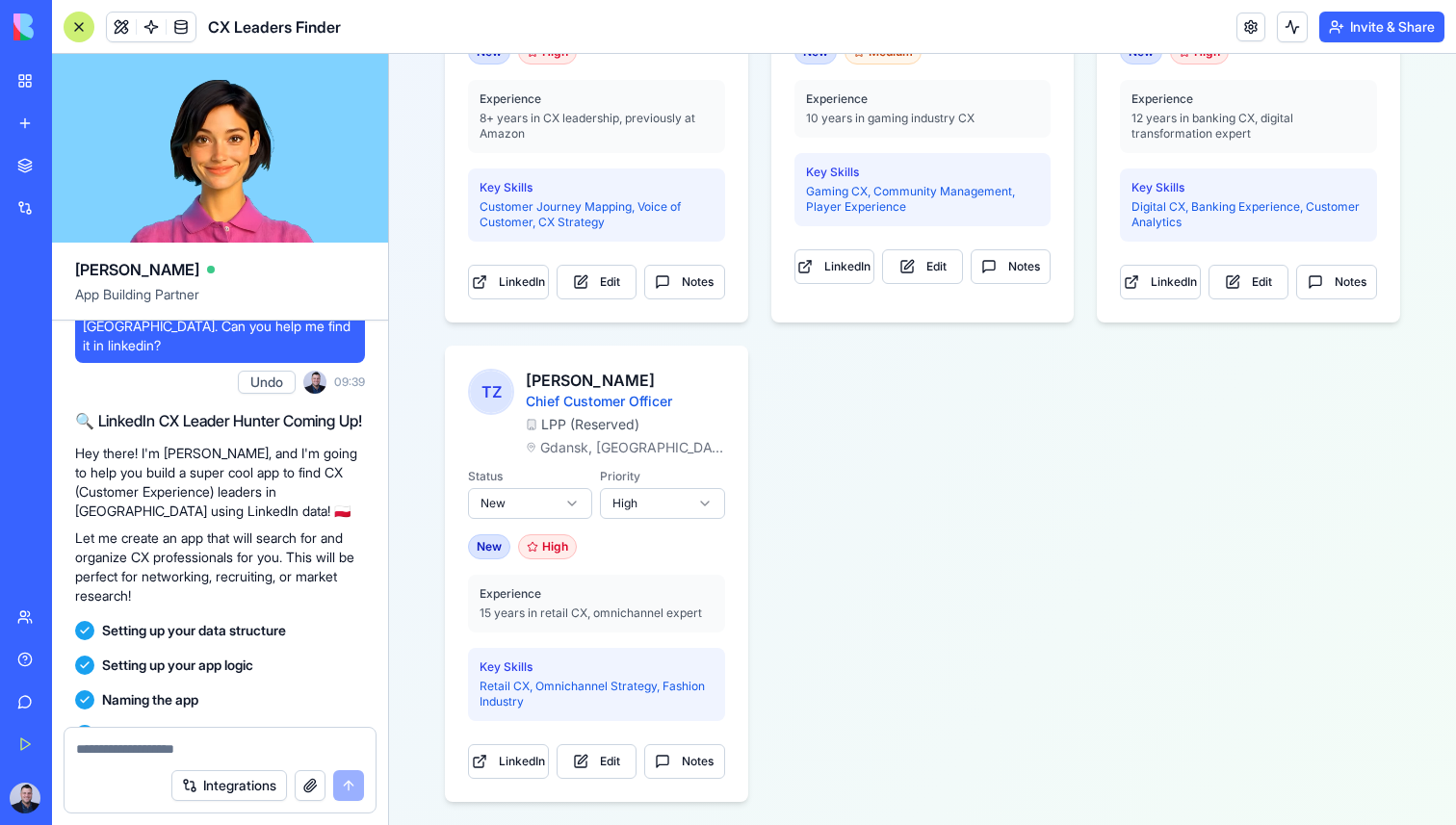
scroll to position [0, 0]
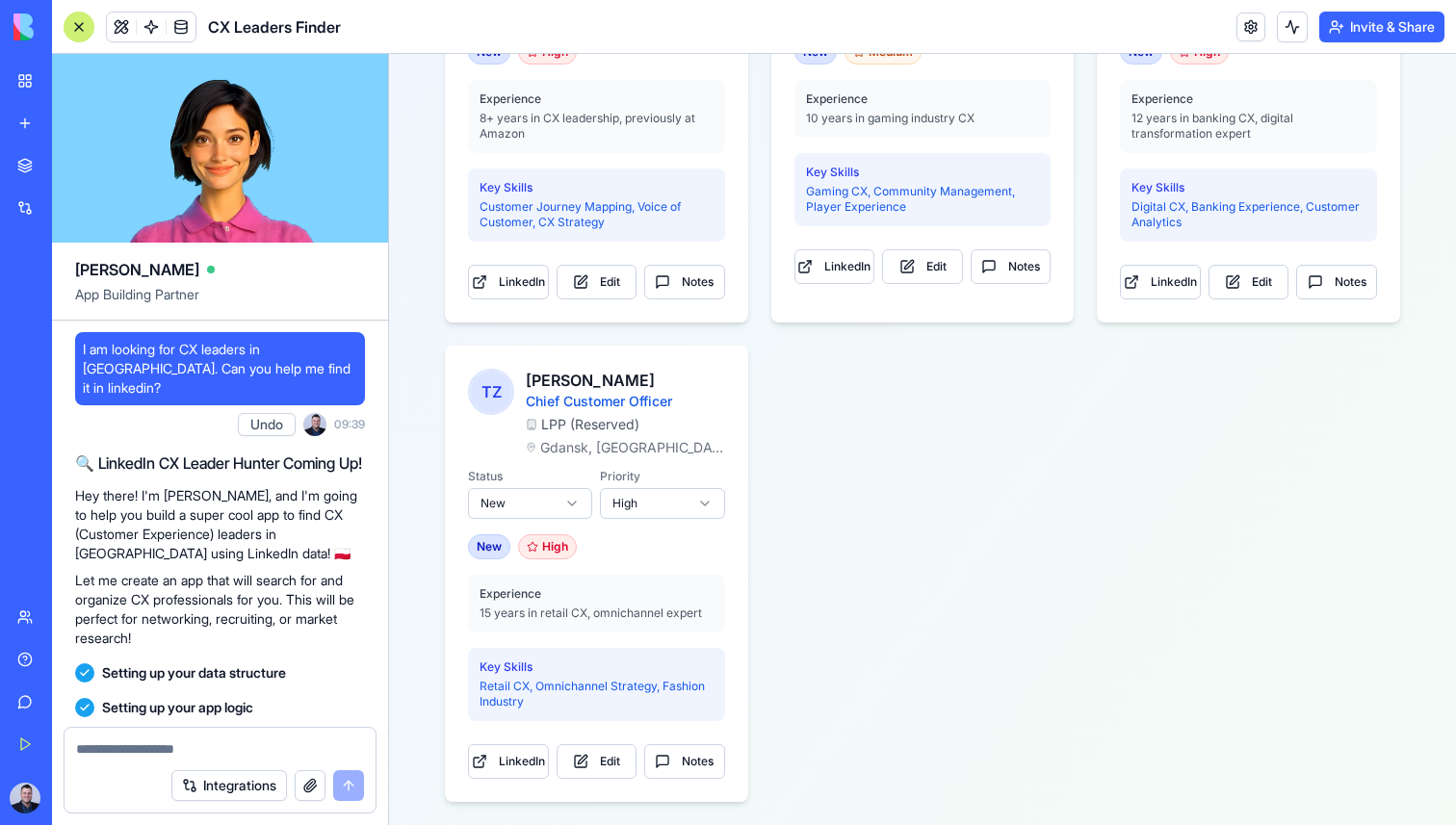
click at [83, 32] on div at bounding box center [78, 27] width 31 height 31
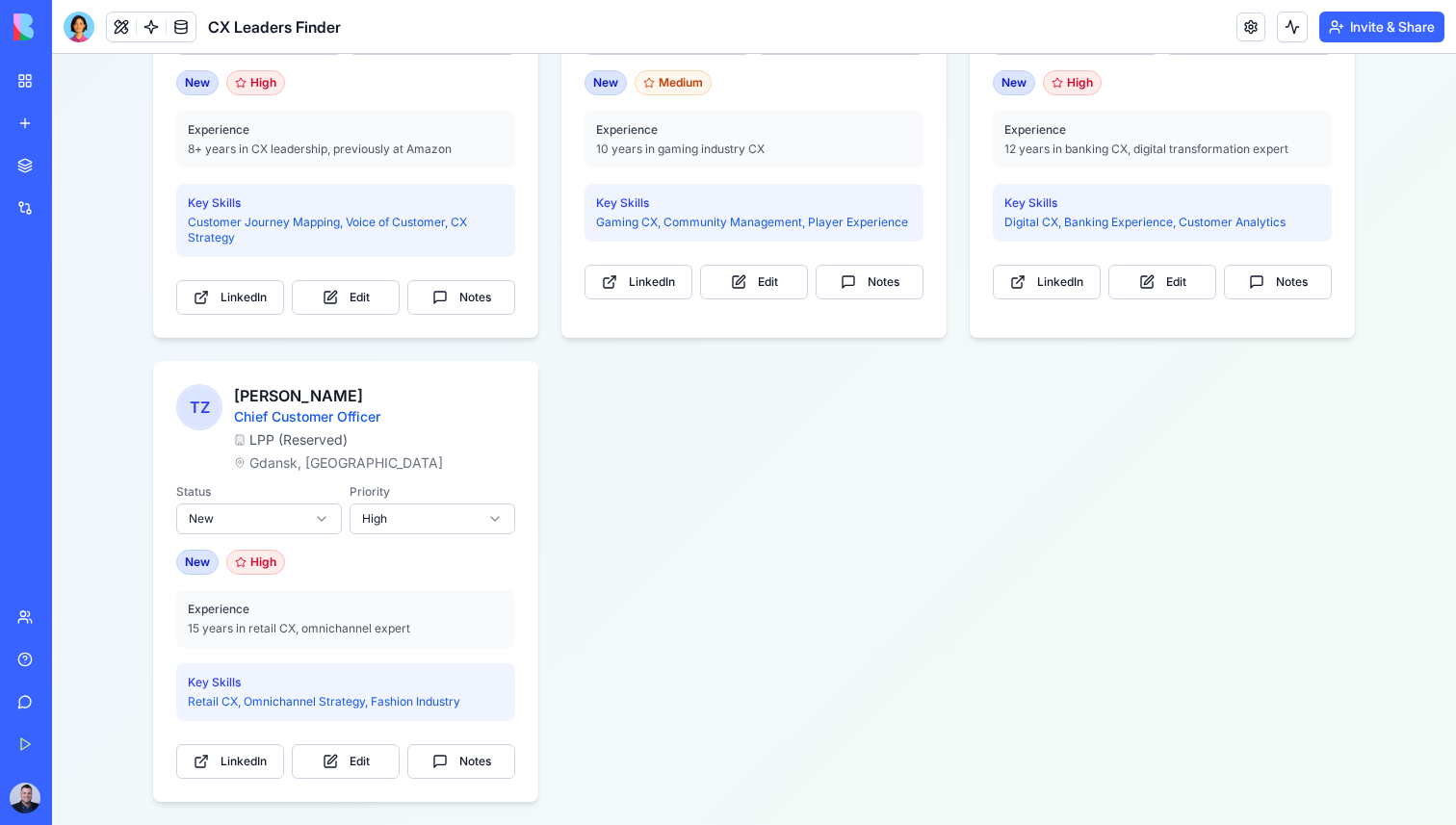
click at [93, 26] on div "CX Leaders Finder" at bounding box center [202, 27] width 277 height 31
click at [86, 27] on div at bounding box center [78, 27] width 31 height 31
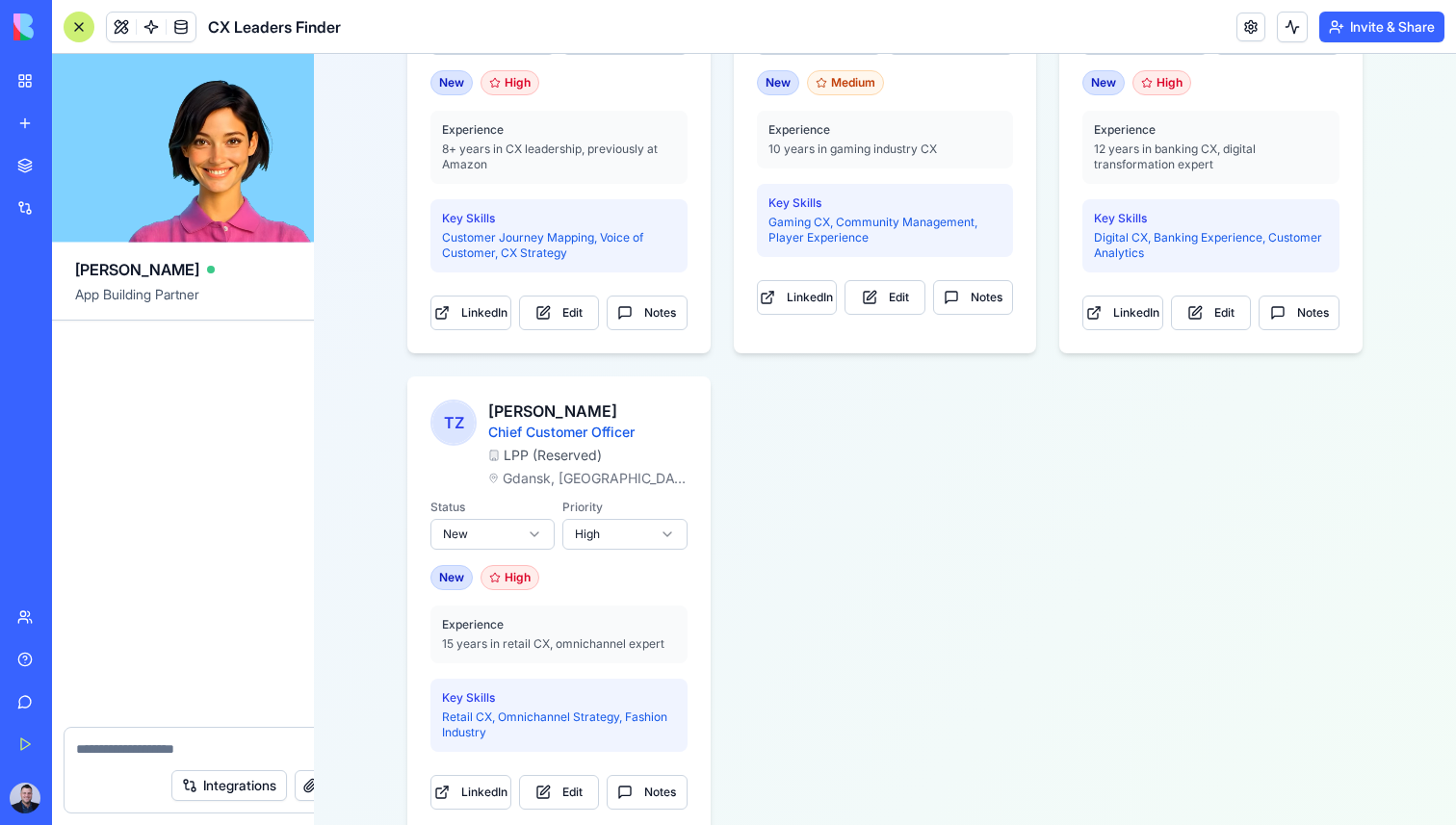
scroll to position [526, 0]
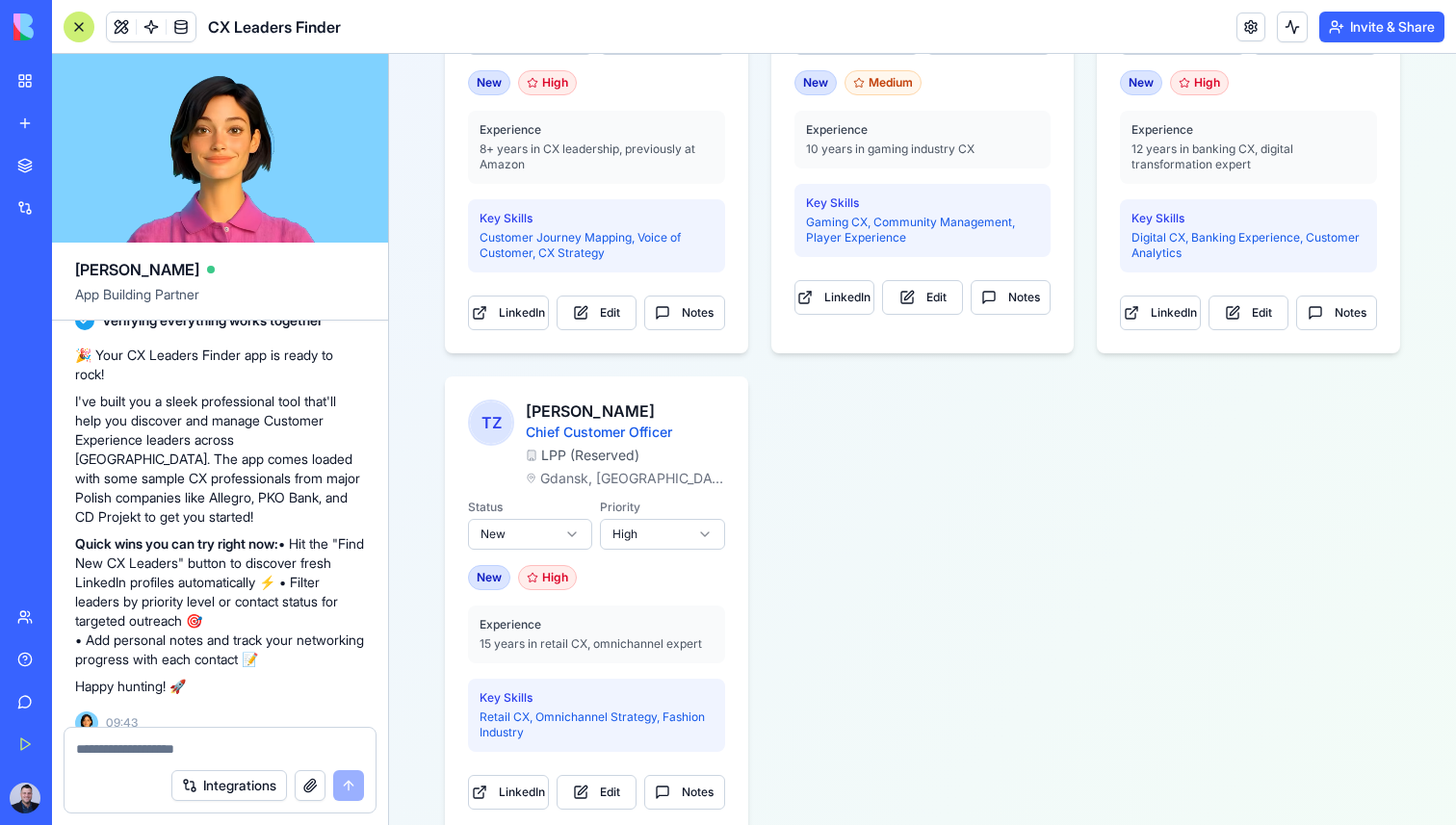
click at [71, 205] on div "Integrations" at bounding box center [58, 207] width 25 height 19
